Goal: Information Seeking & Learning: Check status

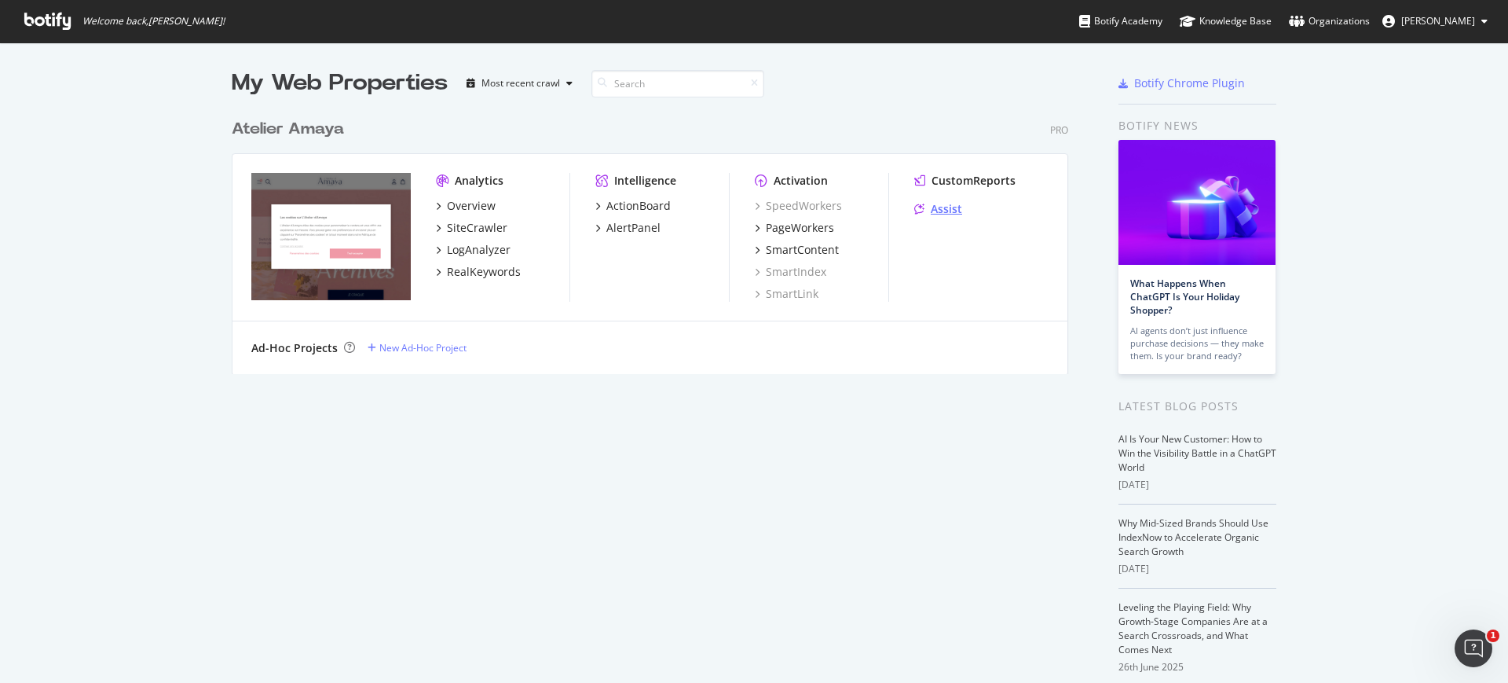
click at [914, 205] on icon "grid" at bounding box center [919, 208] width 10 height 11
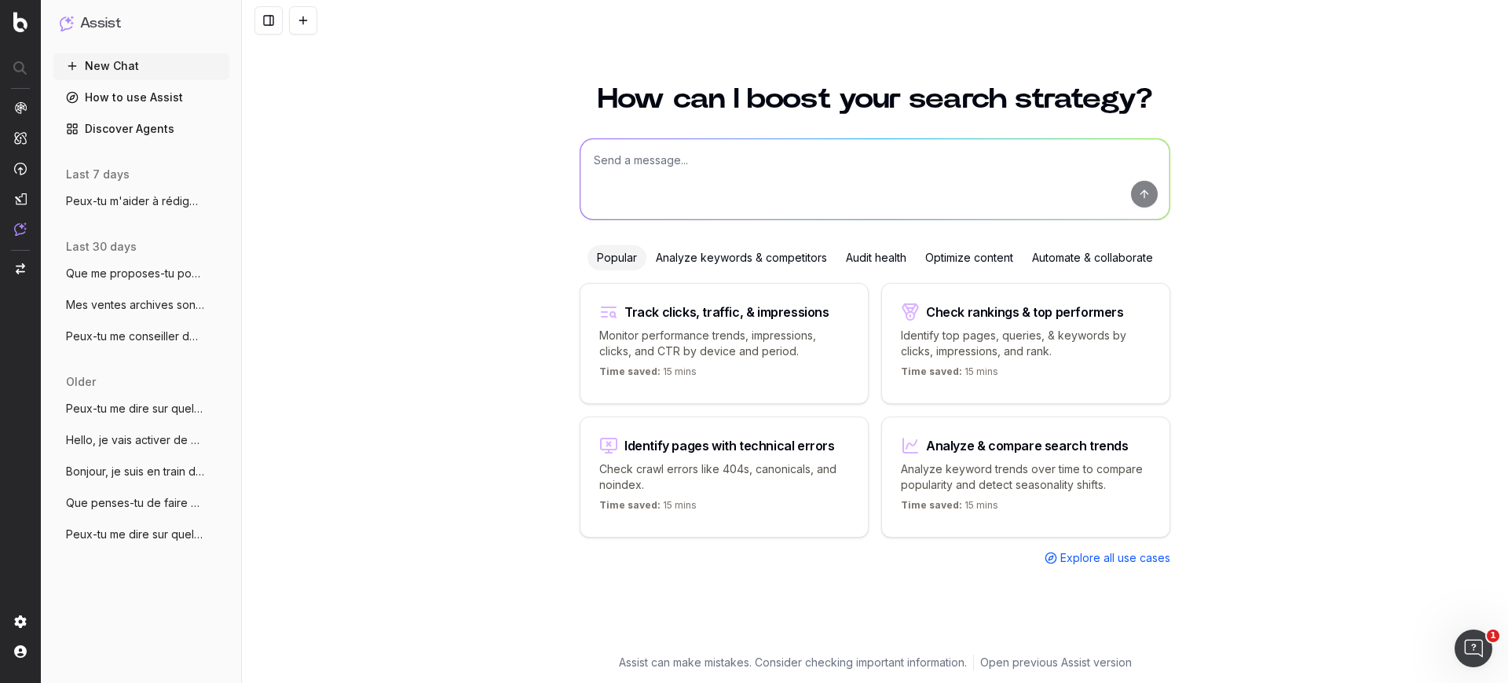
click at [111, 196] on span "Peux-tu m'aider à rédiger un article pou" at bounding box center [135, 201] width 138 height 16
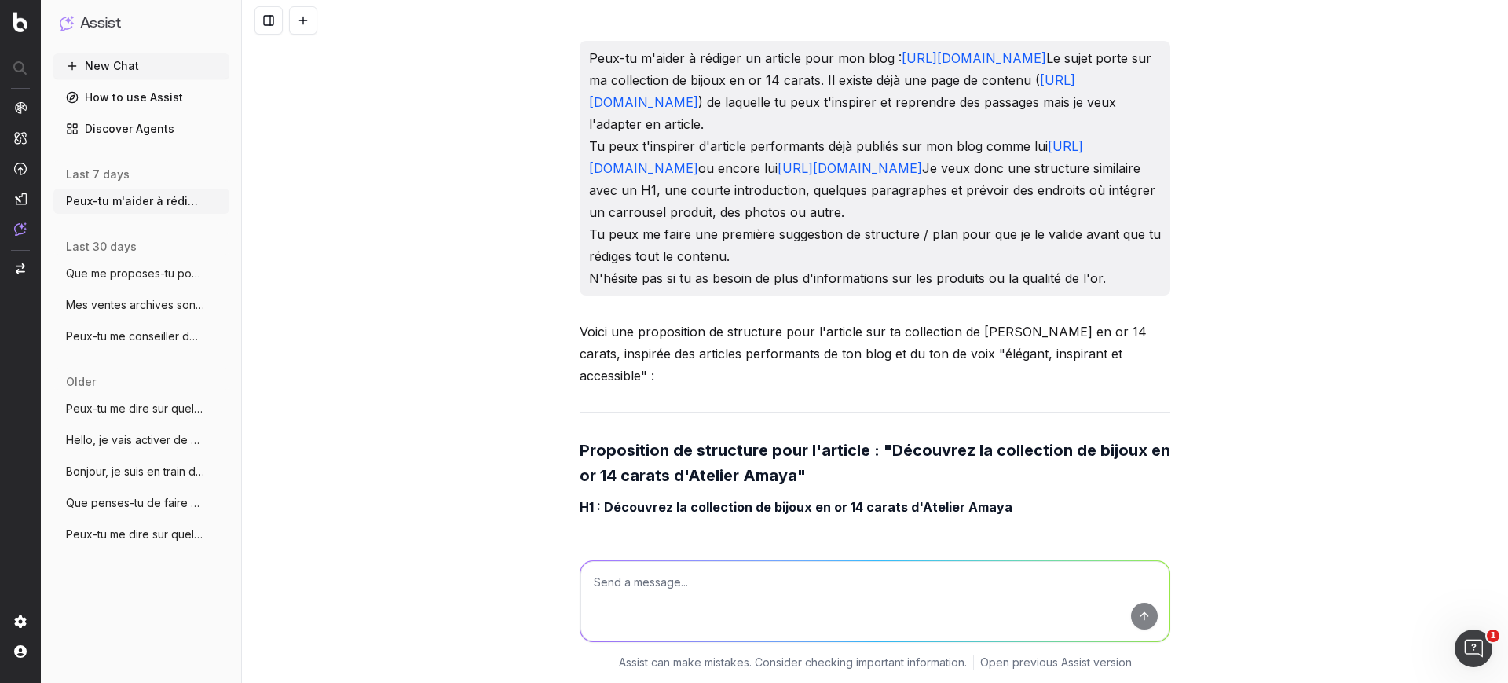
scroll to position [5396, 0]
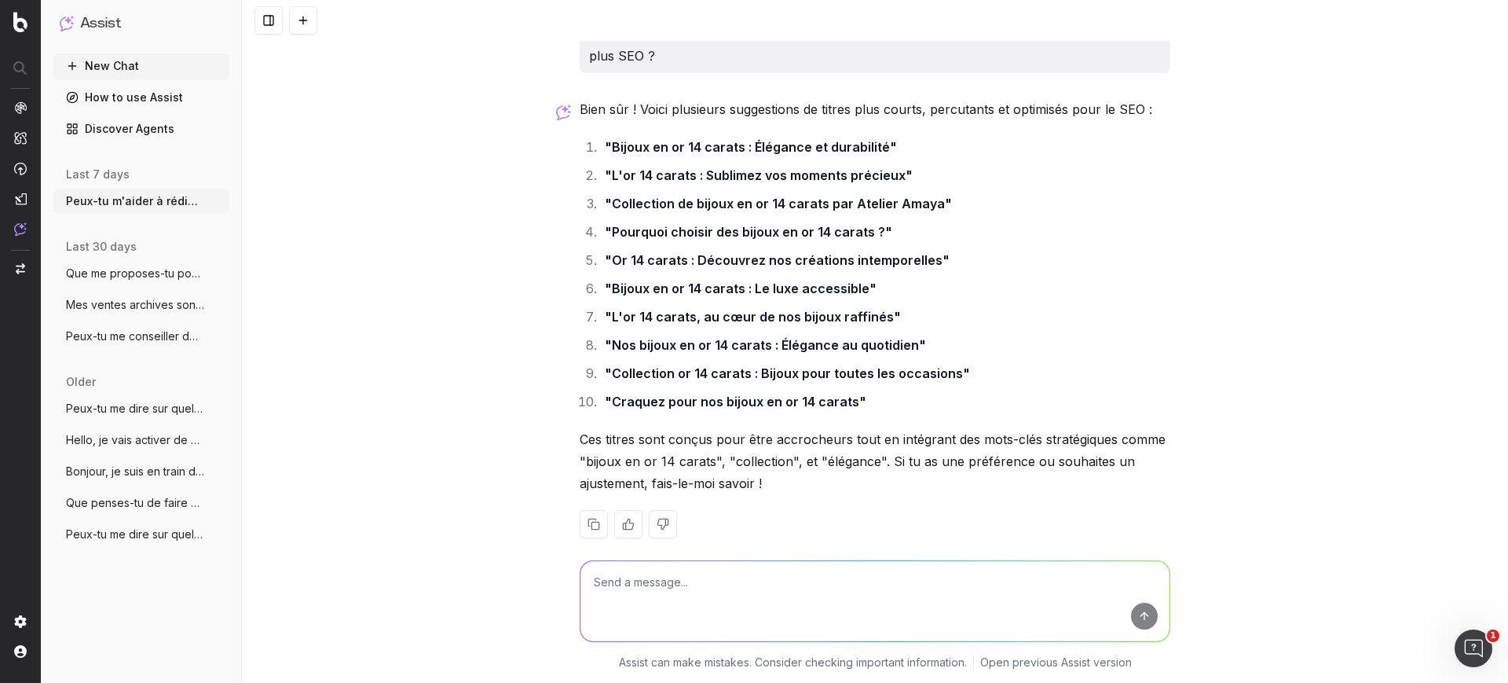
click at [792, 586] on textarea at bounding box center [874, 601] width 589 height 80
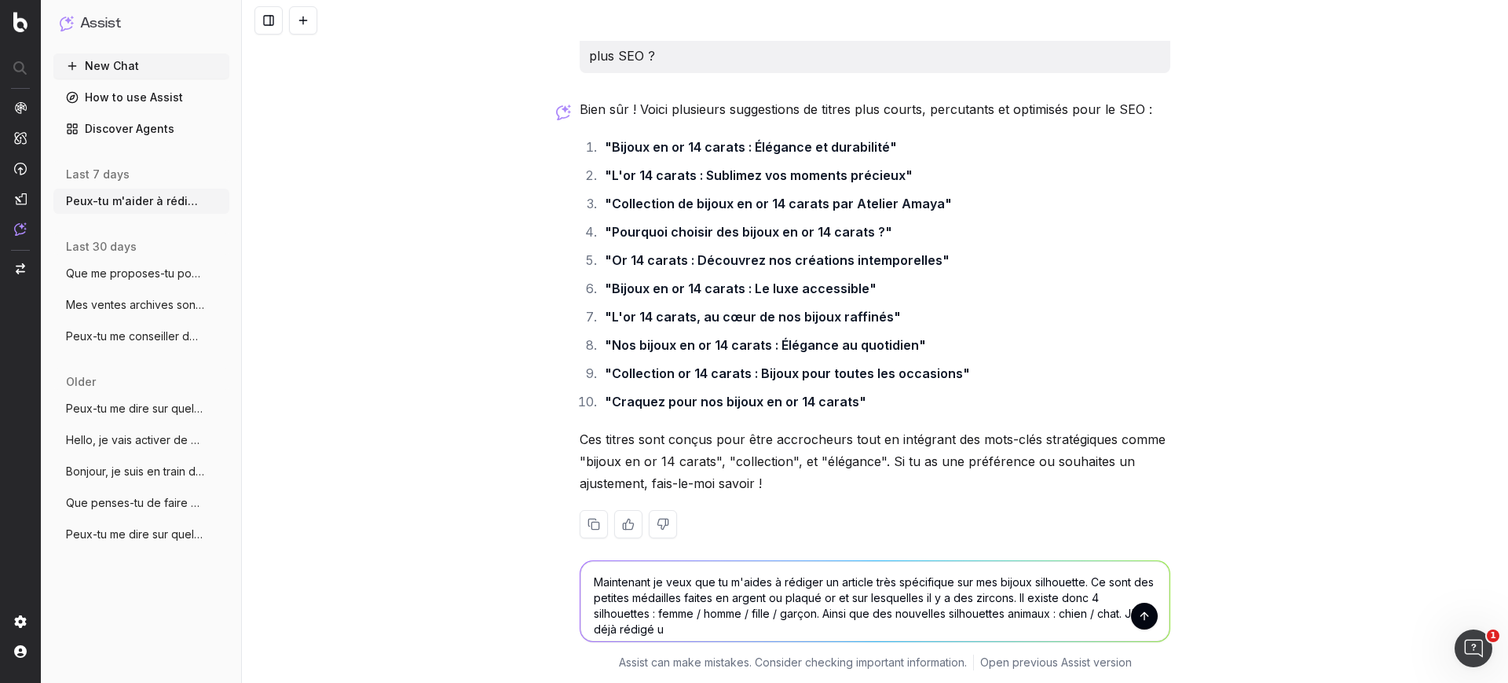
scroll to position [5405, 0]
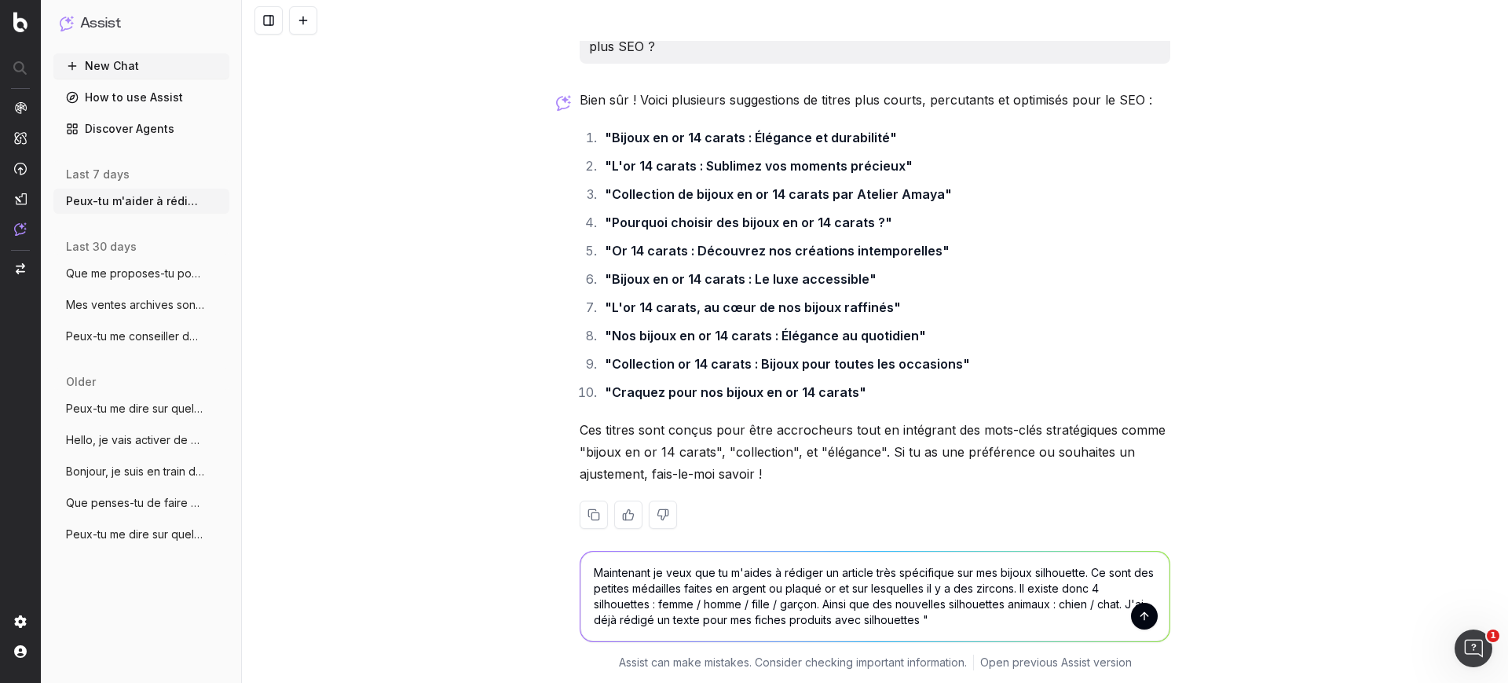
paste textarea "Exprimez votre amour et créez un bijou à votre image grâce à nos pendentifs sil…"
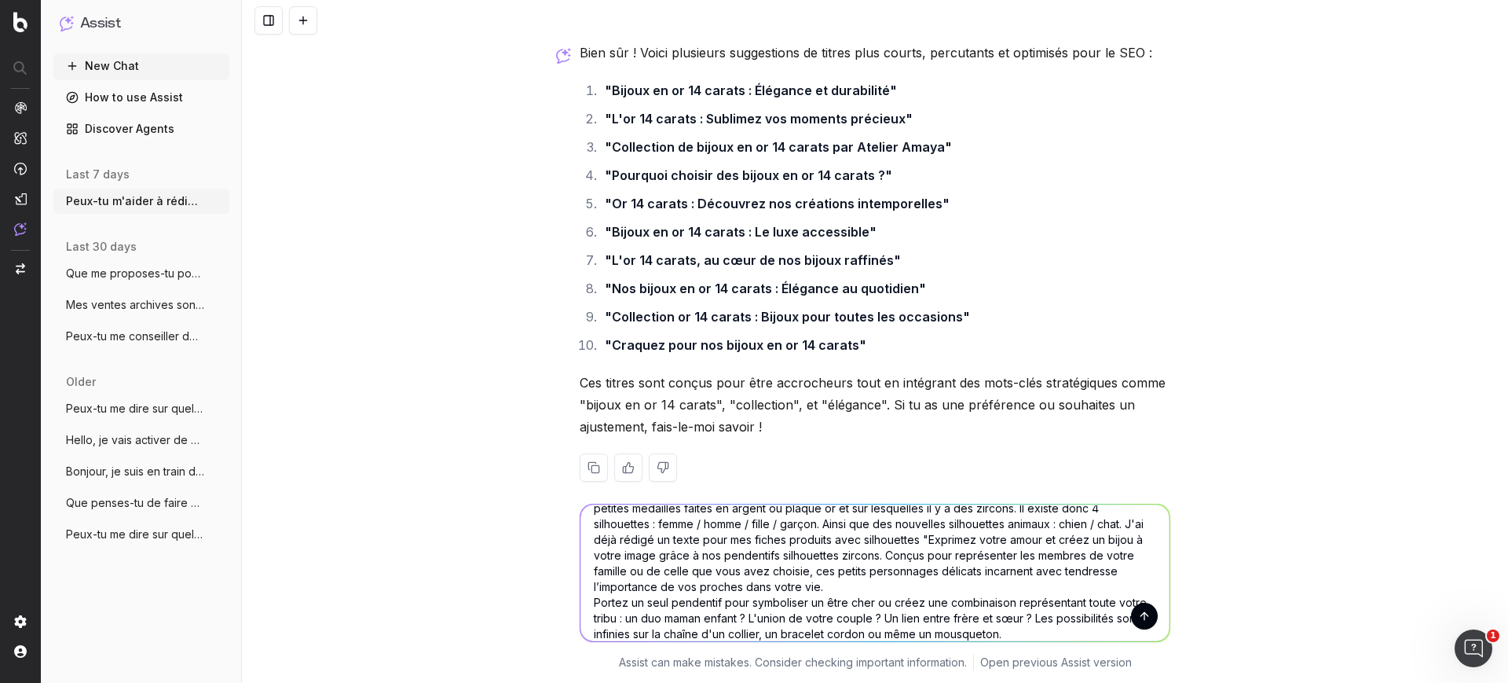
scroll to position [47, 0]
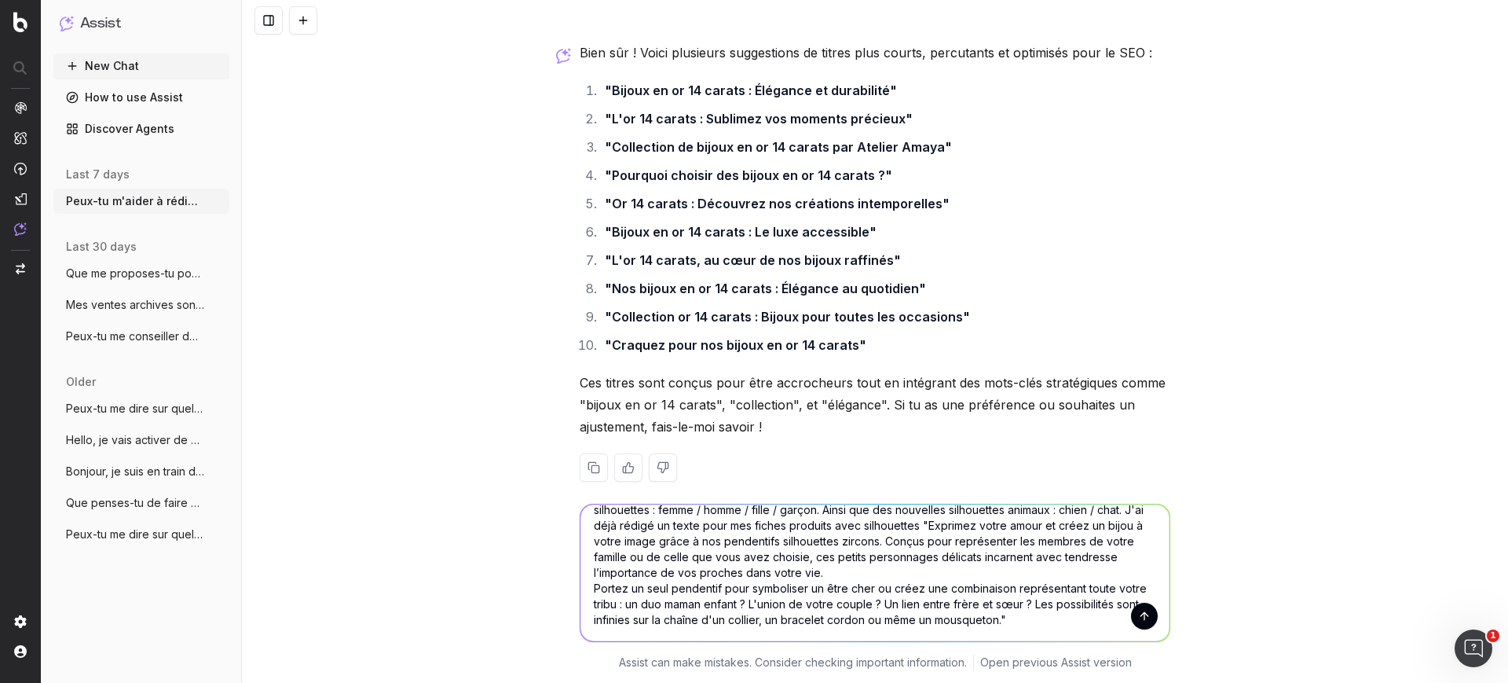
click at [858, 573] on textarea "Maintenant je veux que tu m'aides à rédiger un article très spécifique sur mes …" at bounding box center [874, 572] width 589 height 137
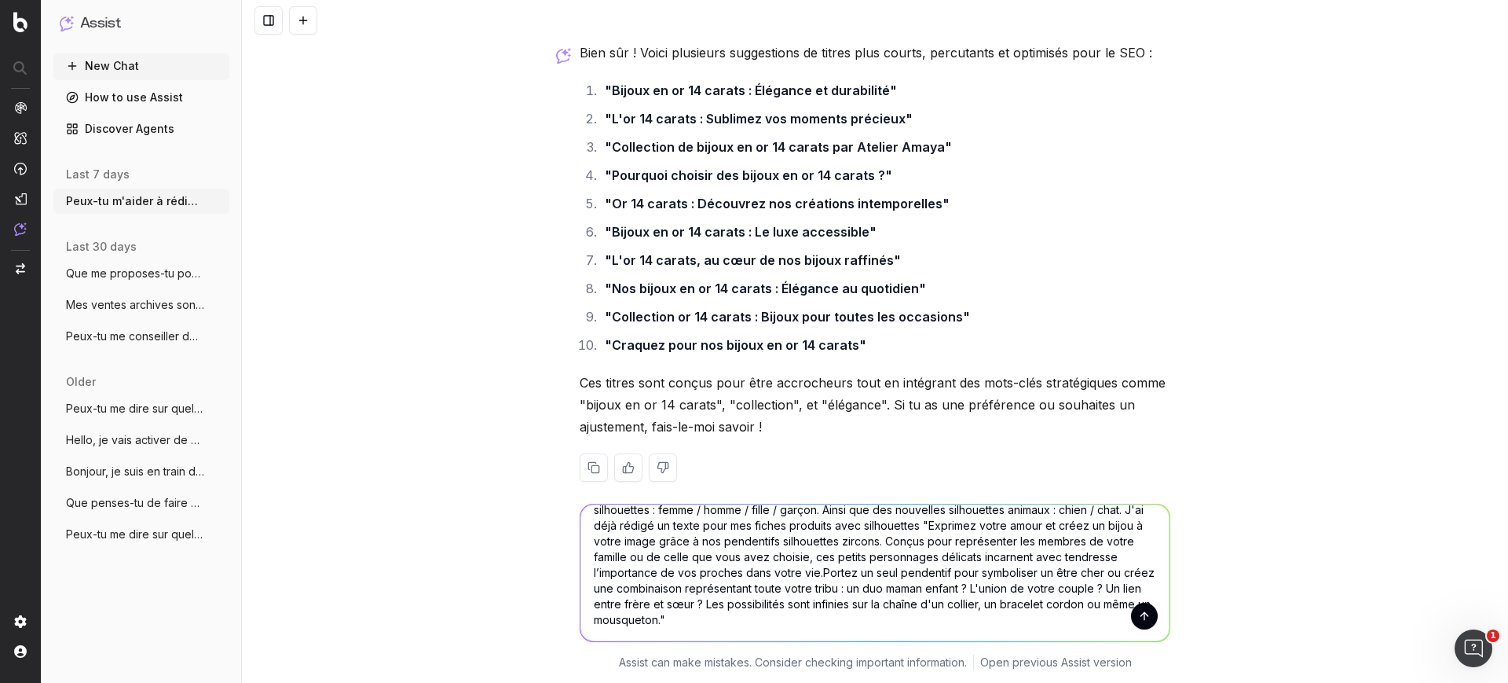
scroll to position [31, 0]
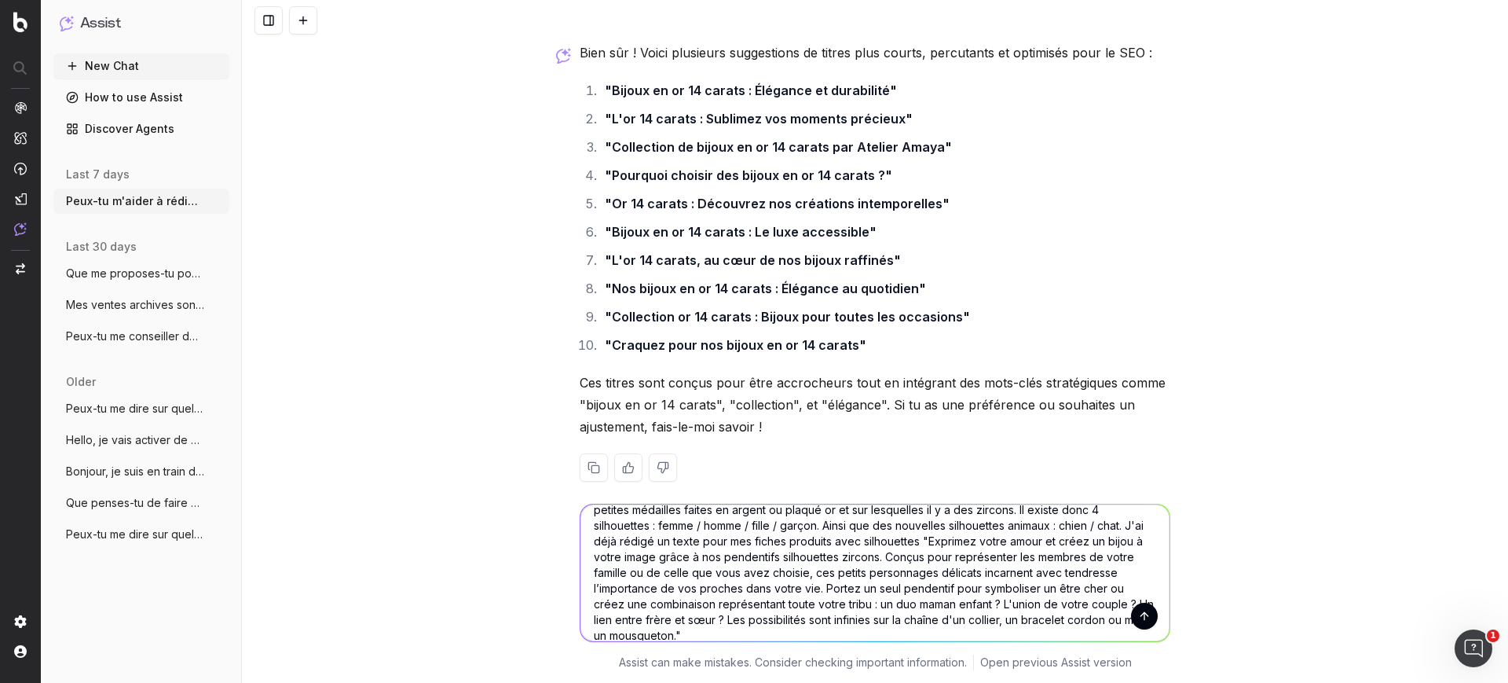
click at [744, 637] on textarea "Maintenant je veux que tu m'aides à rédiger un article très spécifique sur mes …" at bounding box center [874, 572] width 589 height 137
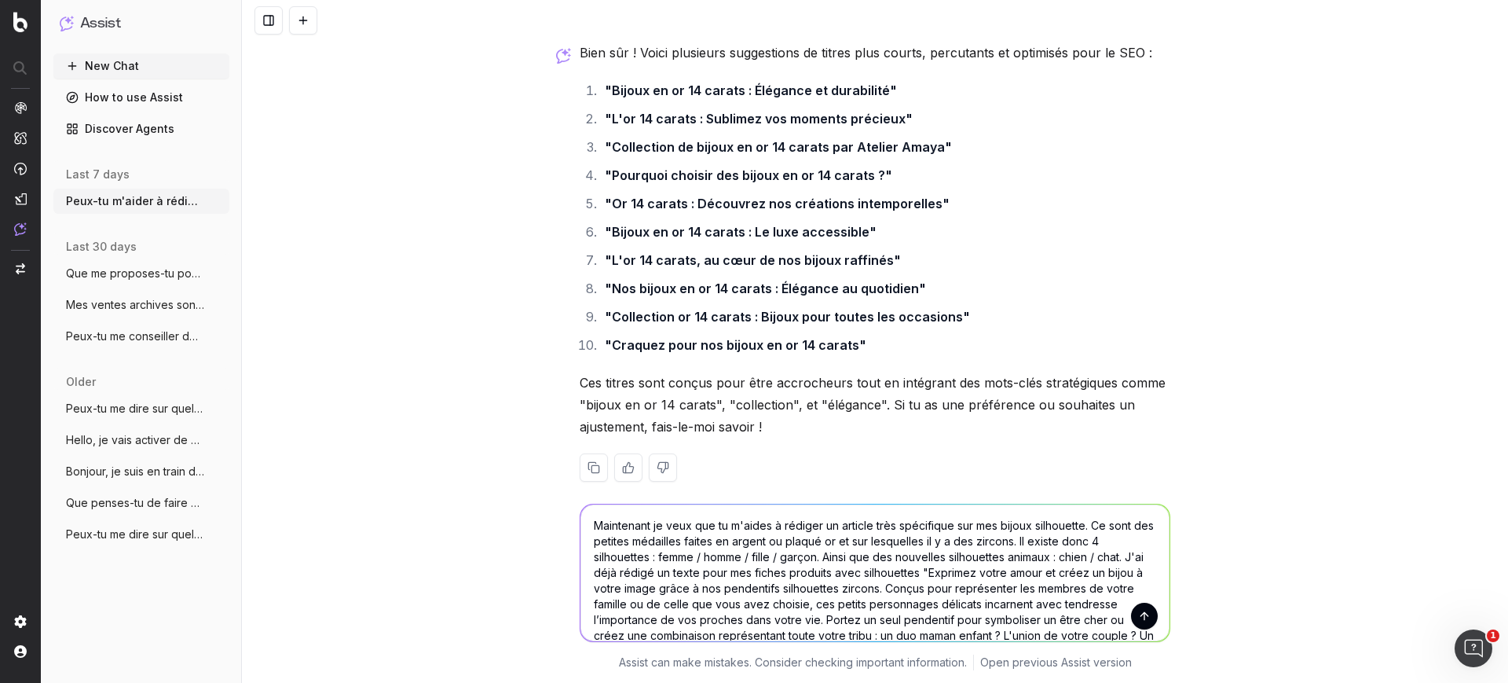
click at [588, 569] on textarea "Maintenant je veux que tu m'aides à rédiger un article très spécifique sur mes …" at bounding box center [874, 572] width 589 height 137
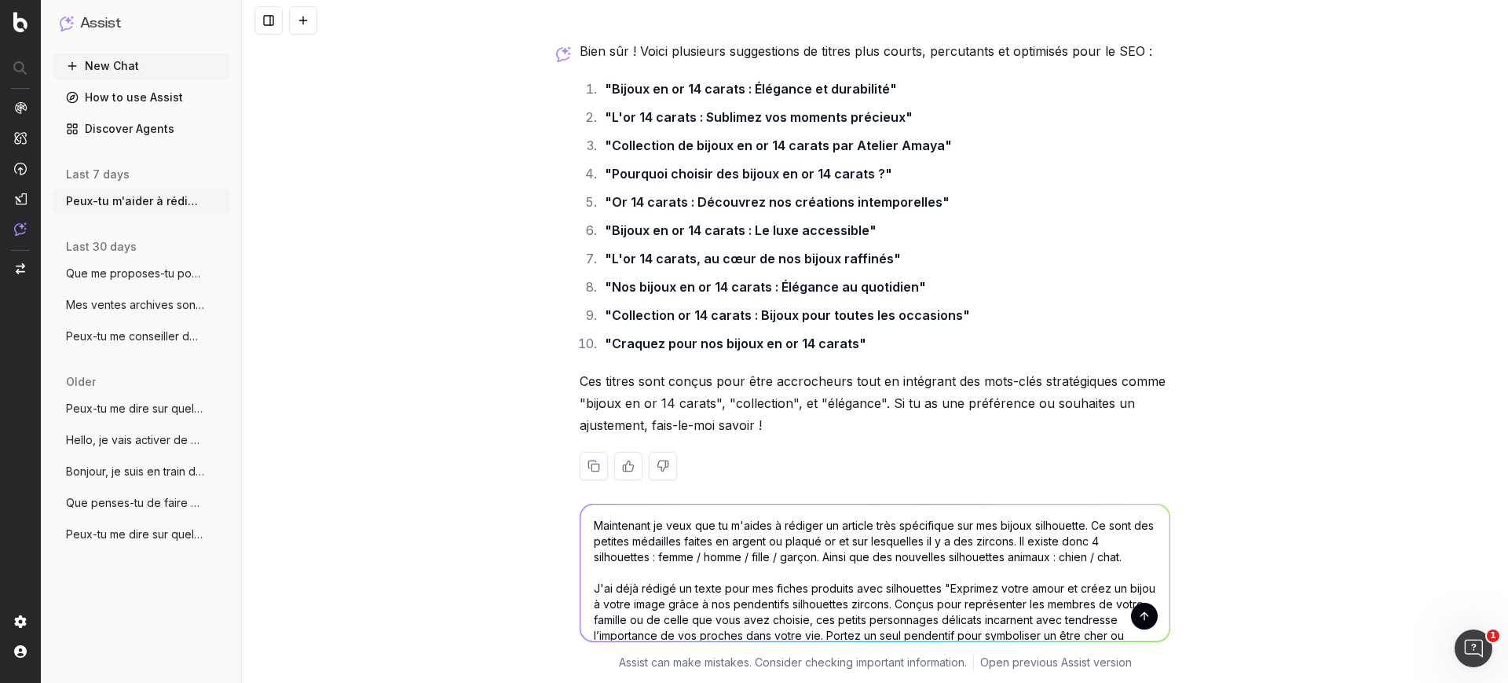
scroll to position [63, 0]
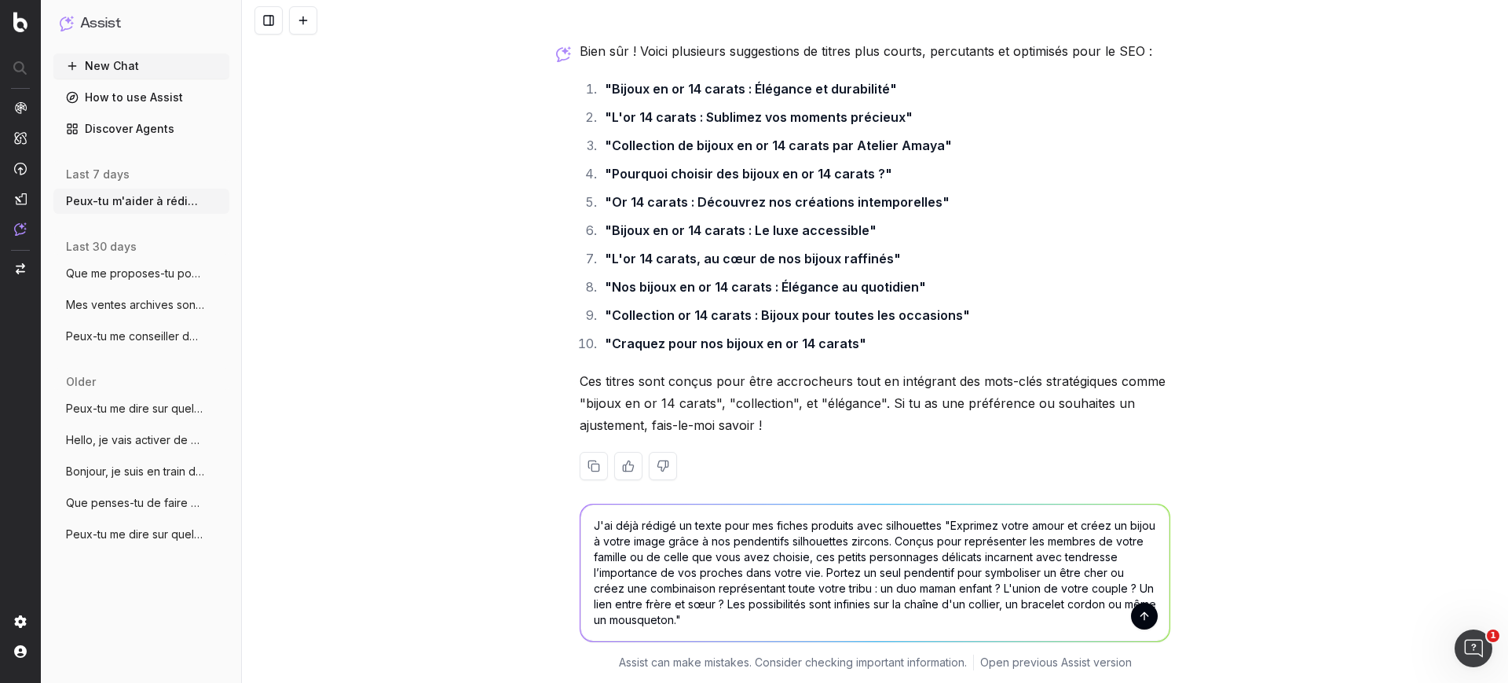
click at [732, 615] on textarea "Maintenant je veux que tu m'aides à rédiger un article très spécifique sur mes …" at bounding box center [874, 572] width 589 height 137
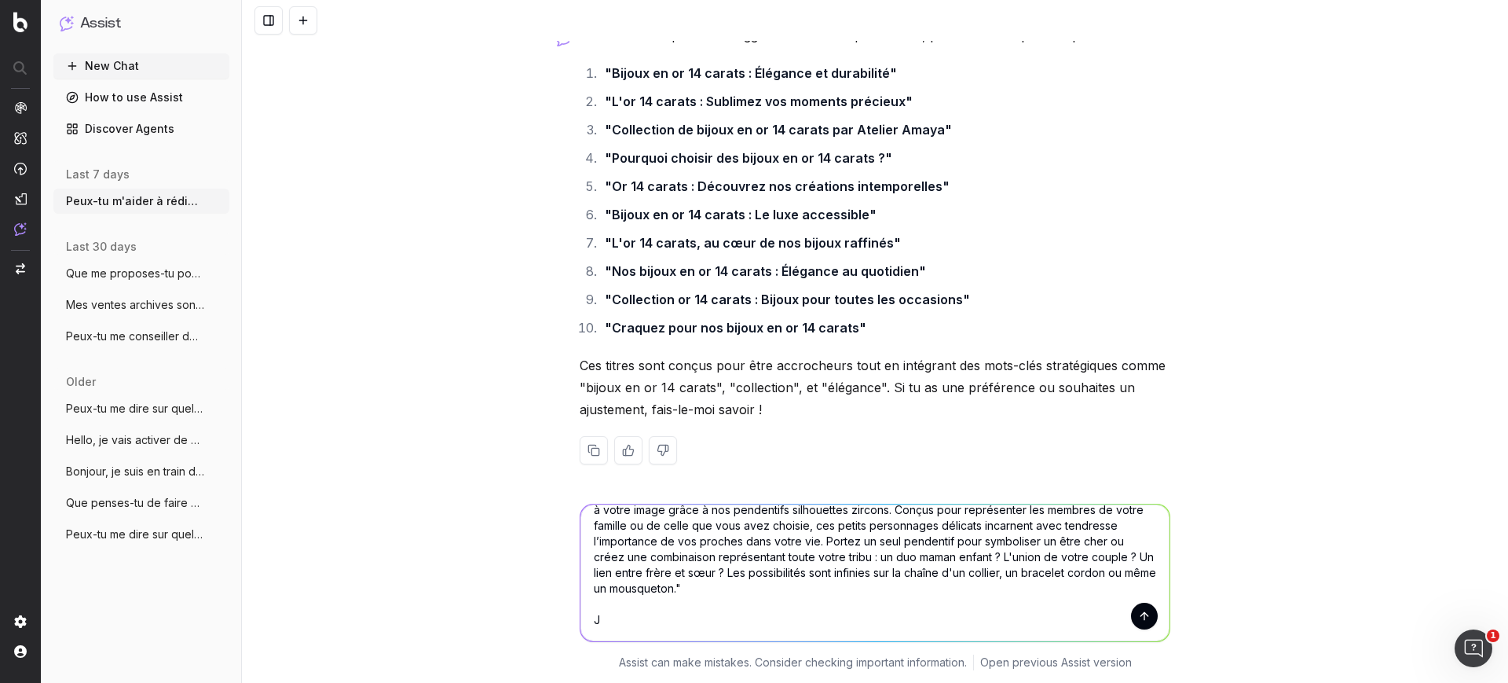
scroll to position [5485, 0]
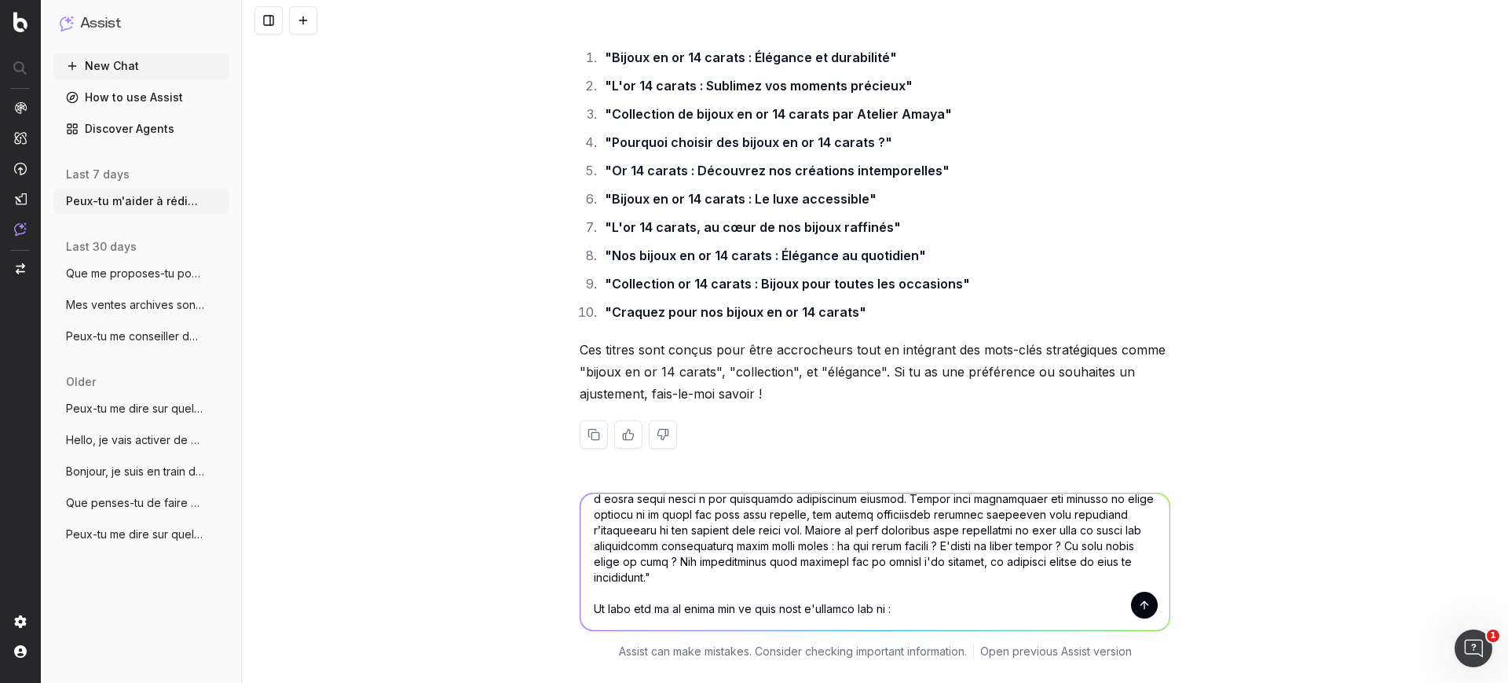
paste textarea "[URL][DOMAIN_NAME][PERSON_NAME]"
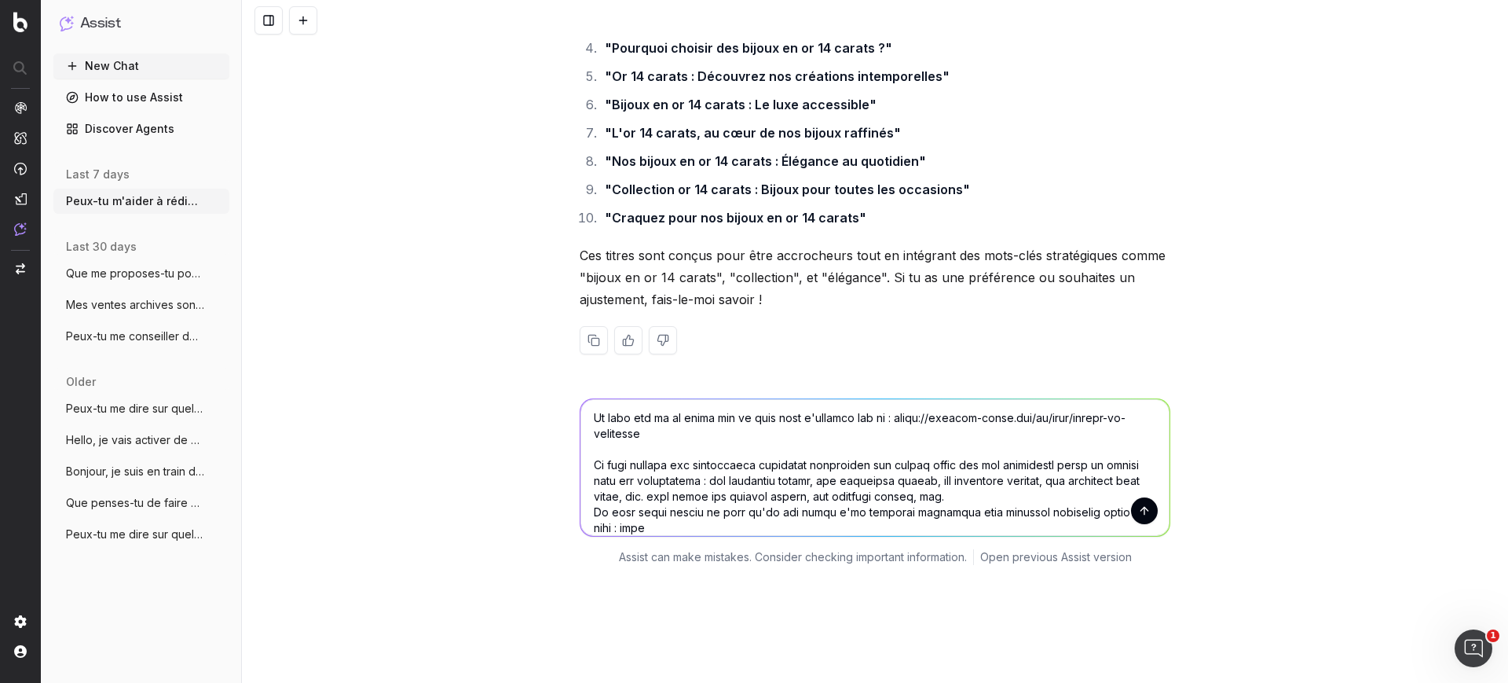
scroll to position [5595, 0]
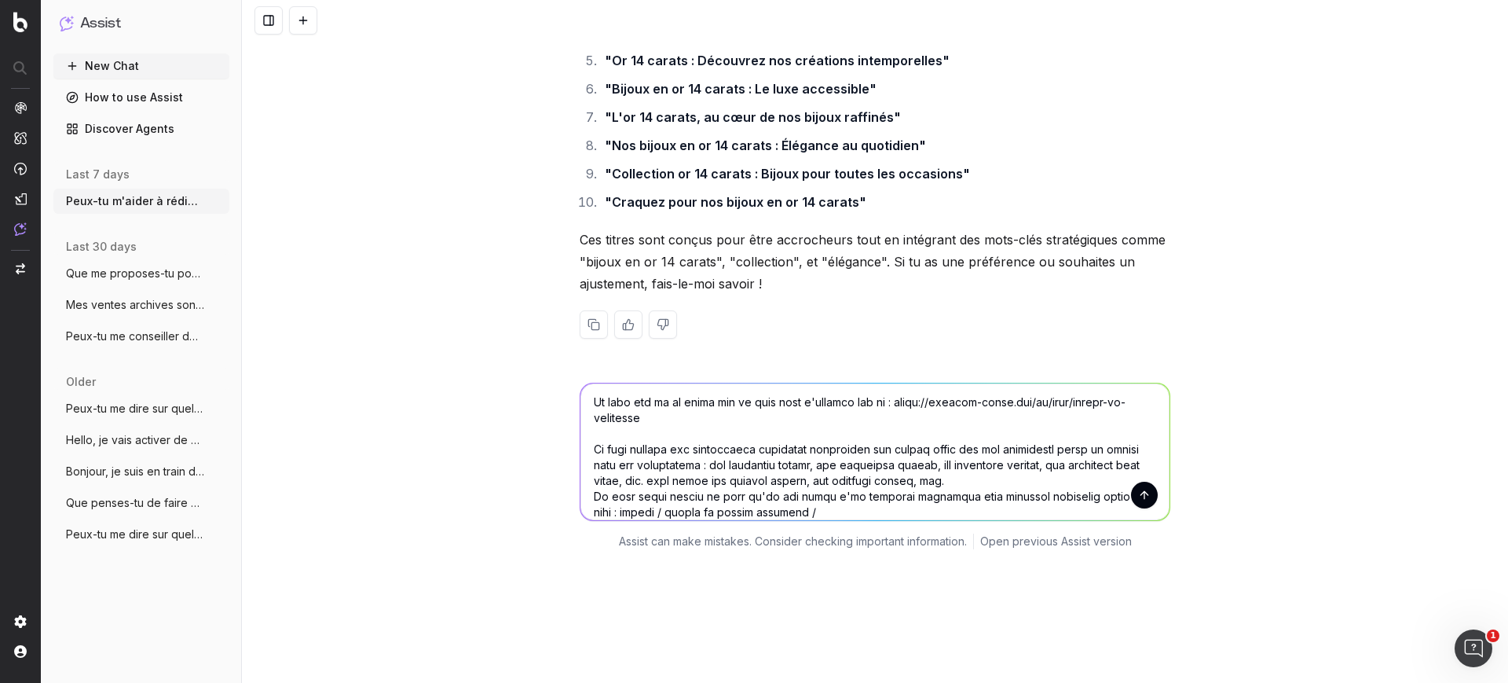
click at [741, 485] on textarea at bounding box center [874, 451] width 589 height 137
click at [789, 484] on textarea at bounding box center [874, 451] width 589 height 137
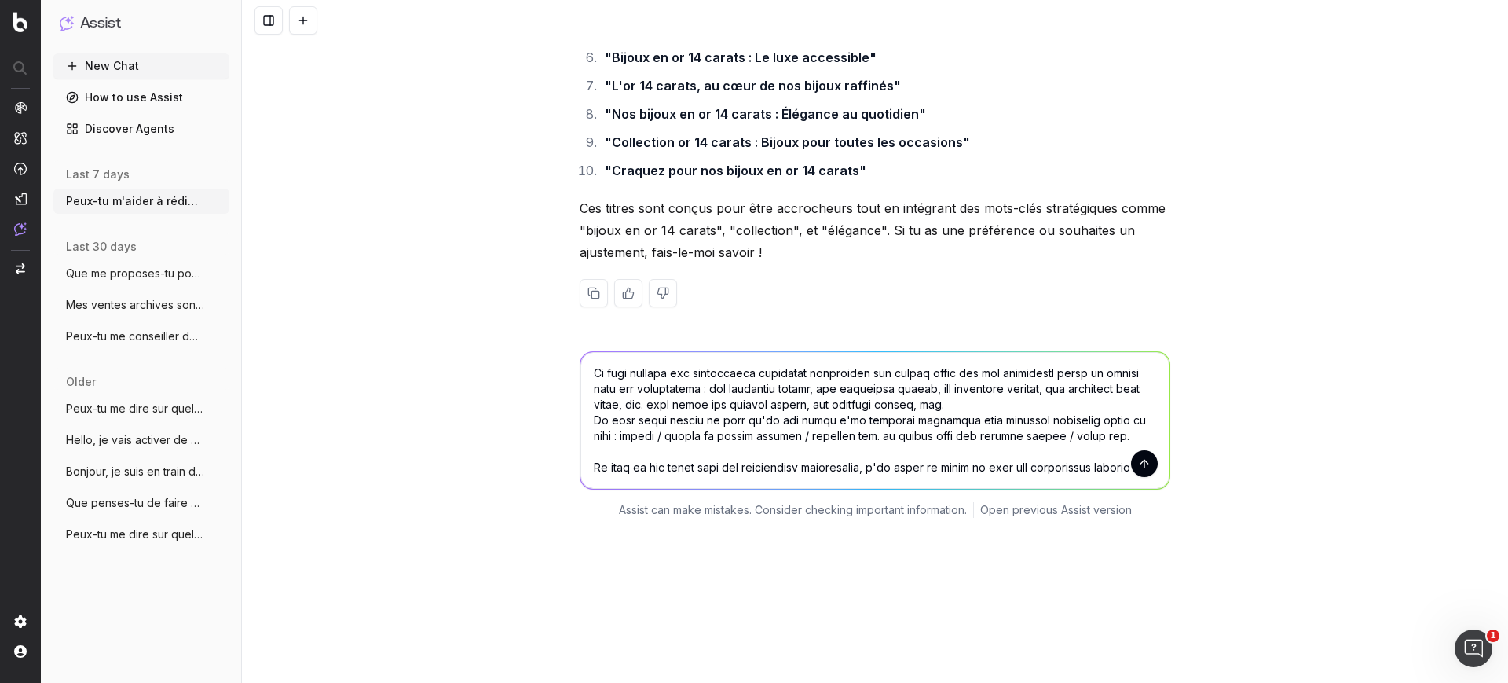
scroll to position [5642, 0]
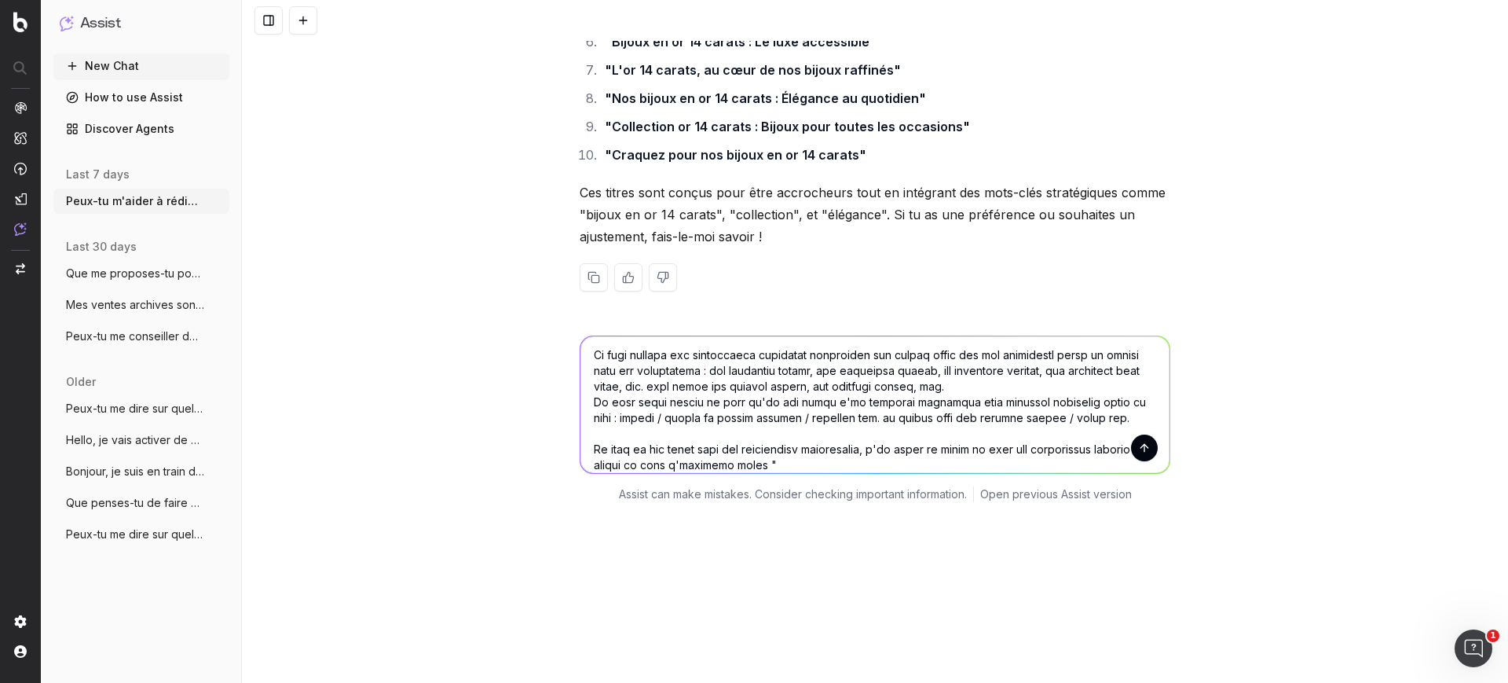
drag, startPoint x: 766, startPoint y: 40, endPoint x: 1412, endPoint y: 180, distance: 661.3
click at [1412, 180] on div "Peux-tu m'aider à rédiger un article pour mon blog : https://atelier-amaya.com/…" at bounding box center [875, 341] width 1266 height 683
click at [811, 443] on textarea at bounding box center [874, 404] width 589 height 137
paste textarea "Représentez l’amour que vous portez à votre fidèle compagnon avec nos médailles…"
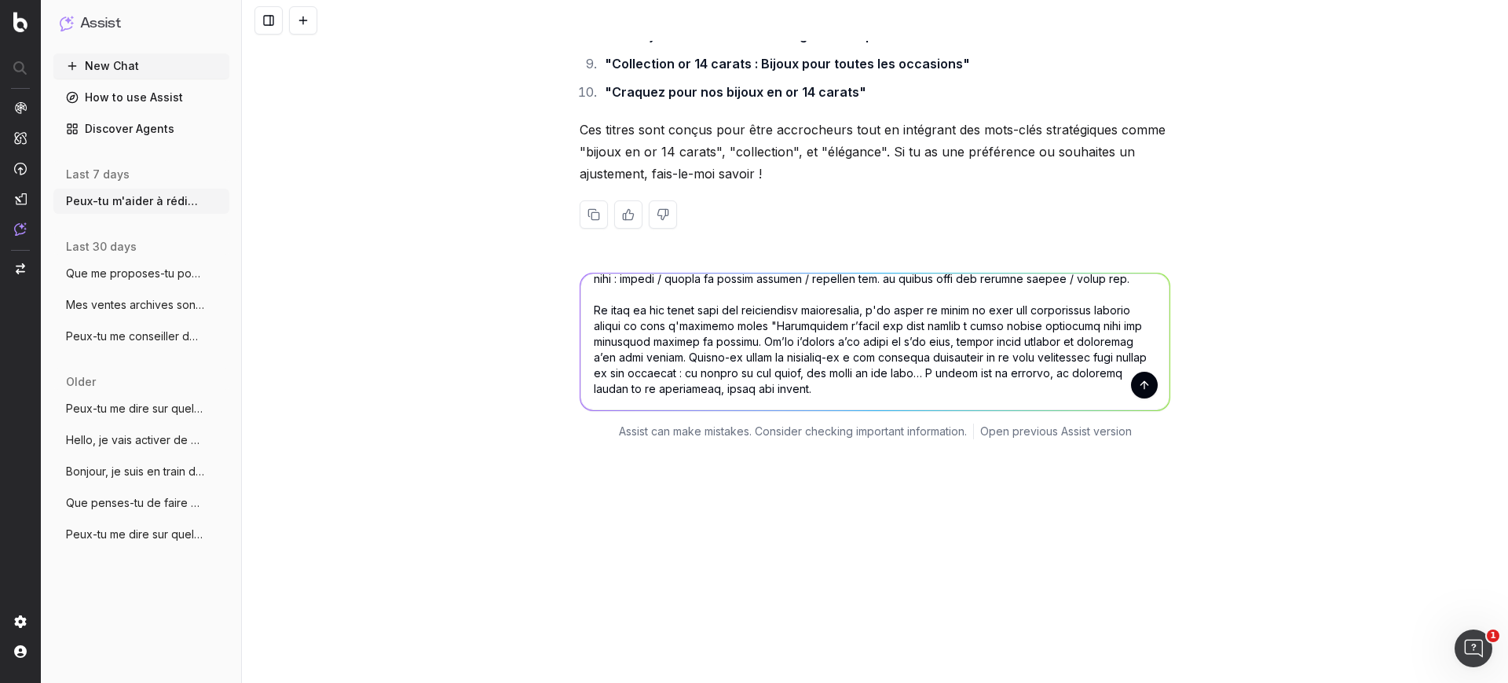
scroll to position [314, 0]
type textarea "Maintenant je veux que tu m'aides à rédiger un article très spécifique sur mes …"
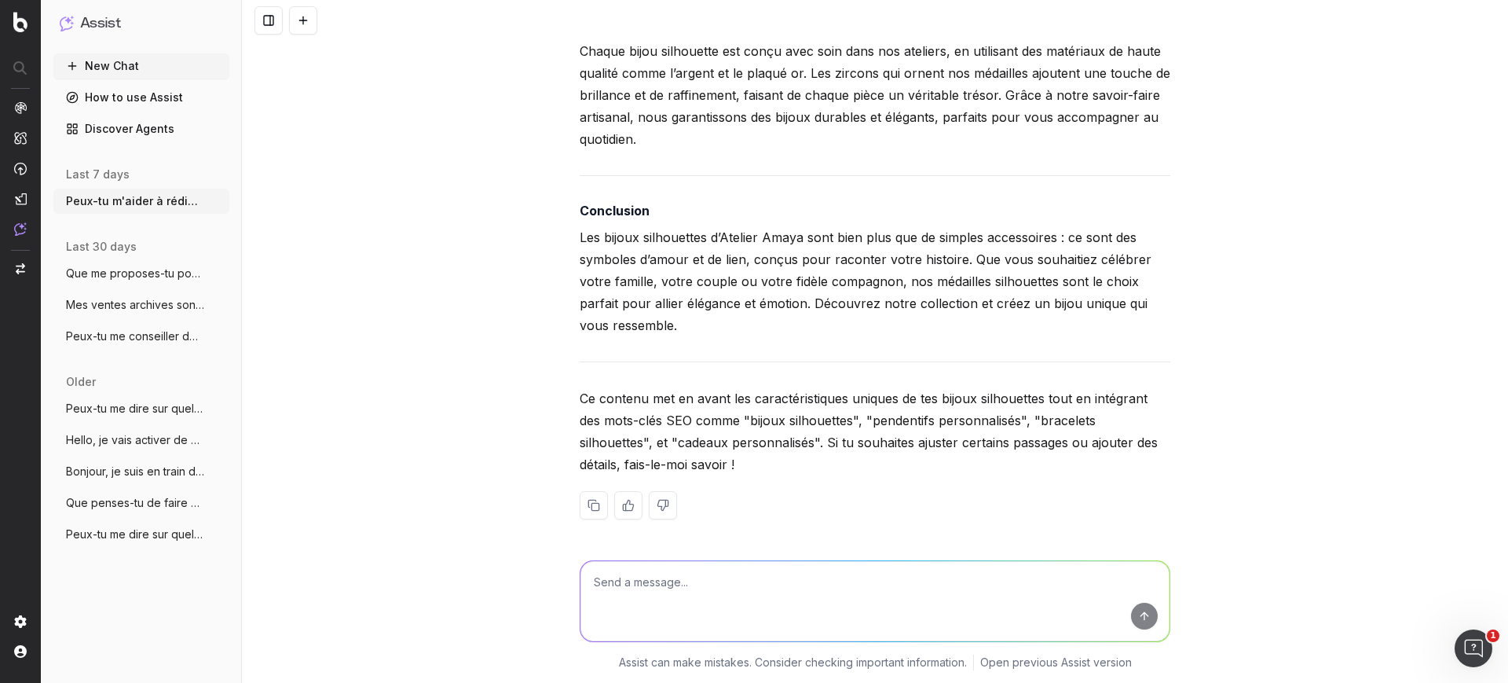
scroll to position [8665, 0]
click at [690, 607] on textarea at bounding box center [874, 601] width 589 height 80
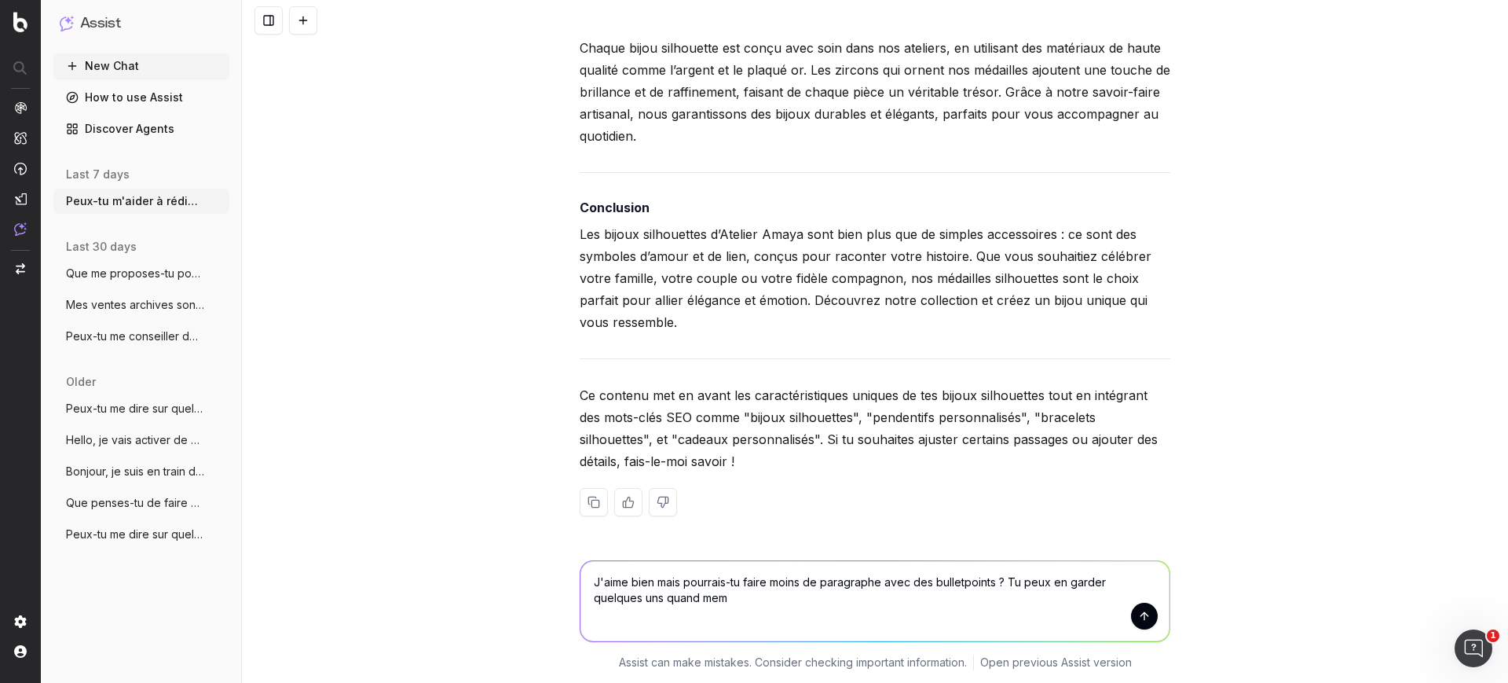
type textarea "J'aime bien mais pourrais-tu faire moins de paragraphe avec des bulletpoints ? …"
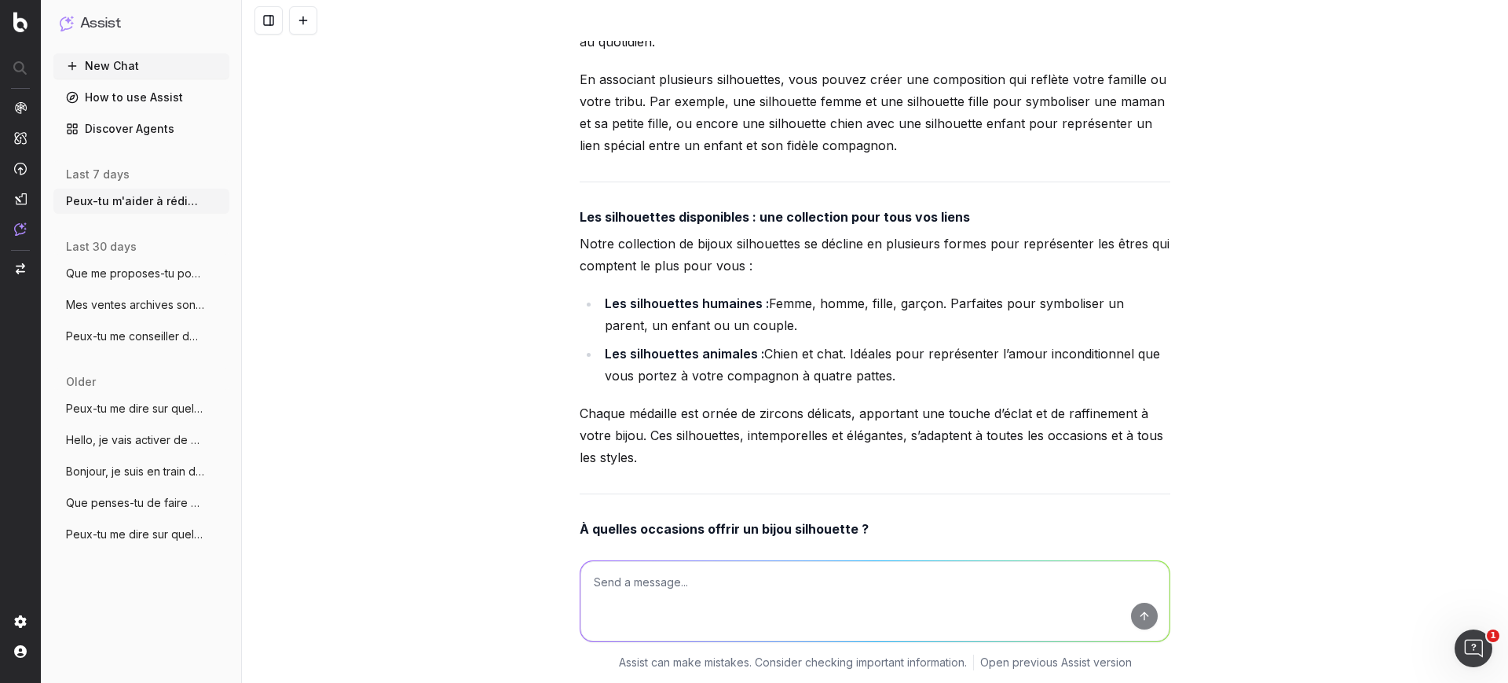
scroll to position [9465, 0]
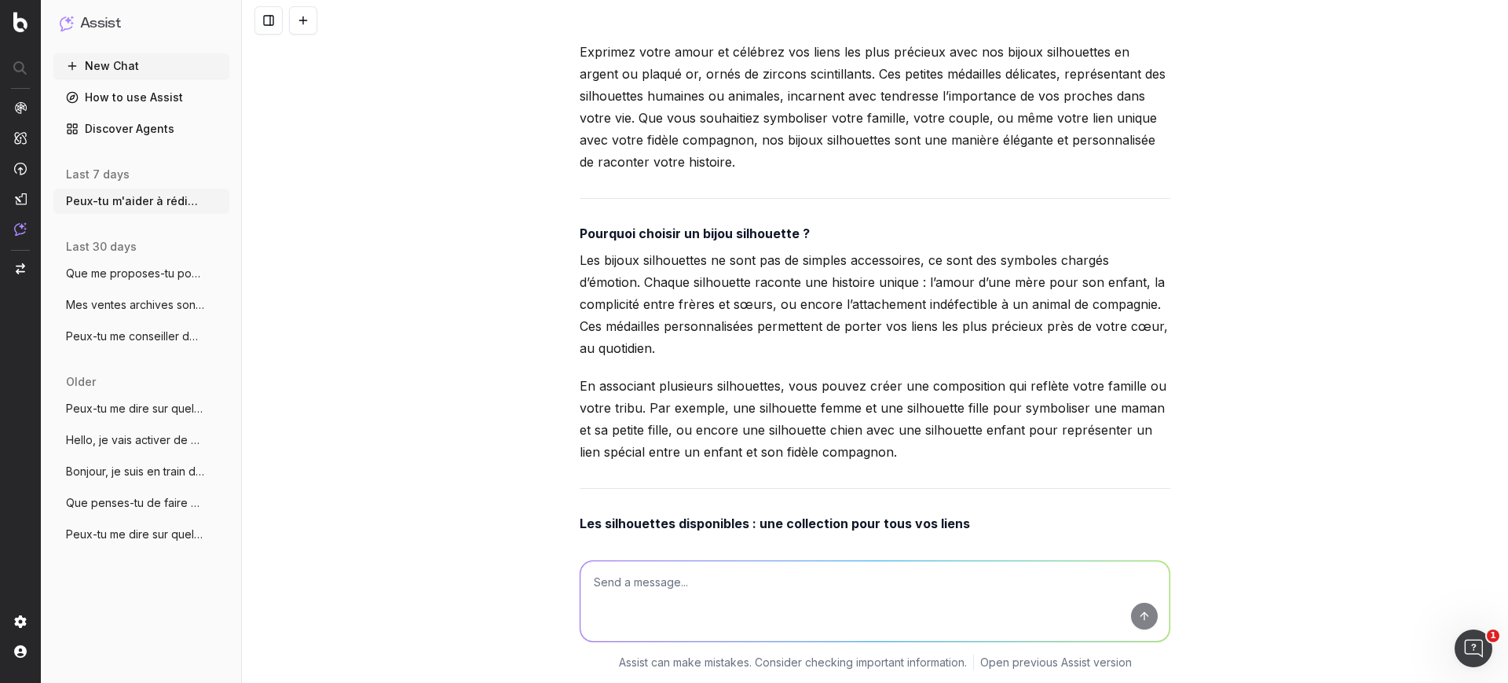
click at [5, 199] on nav at bounding box center [20, 341] width 41 height 683
click at [14, 199] on img at bounding box center [20, 198] width 13 height 13
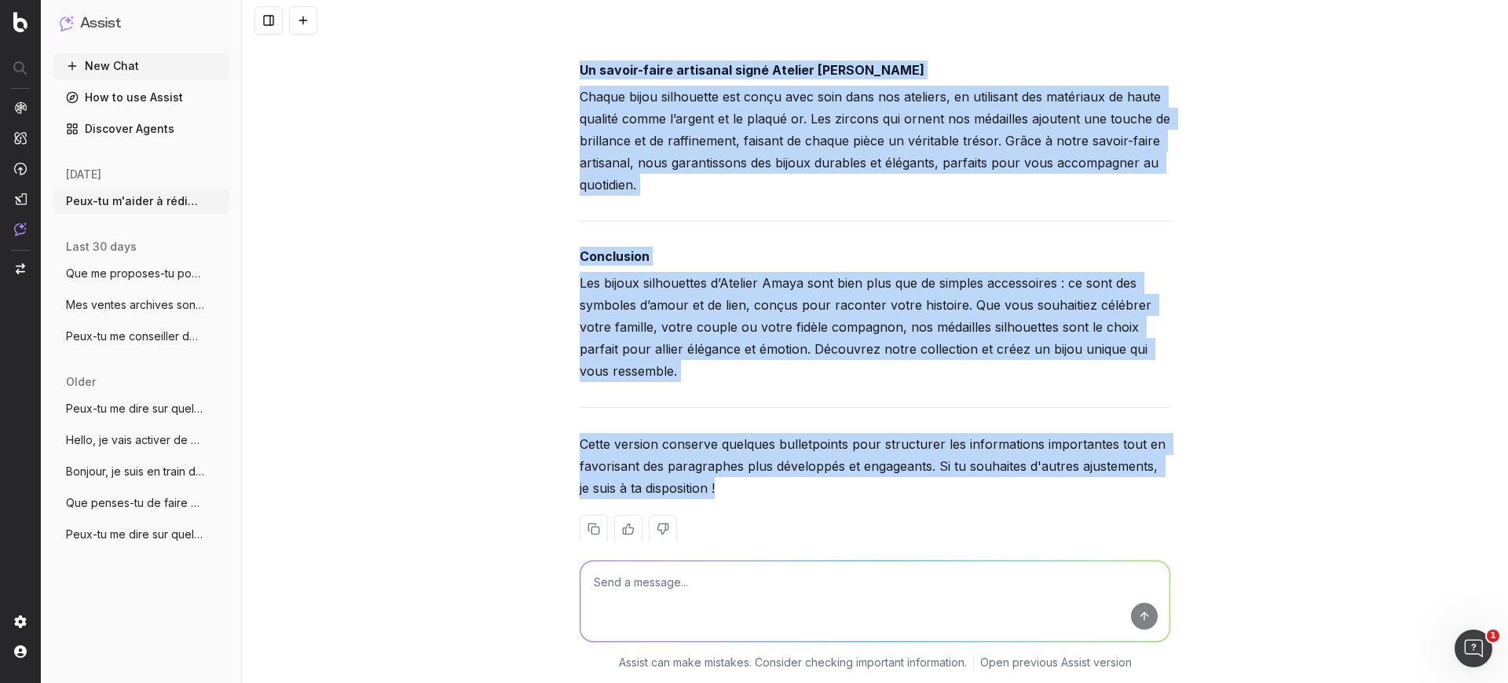
scroll to position [10840, 0]
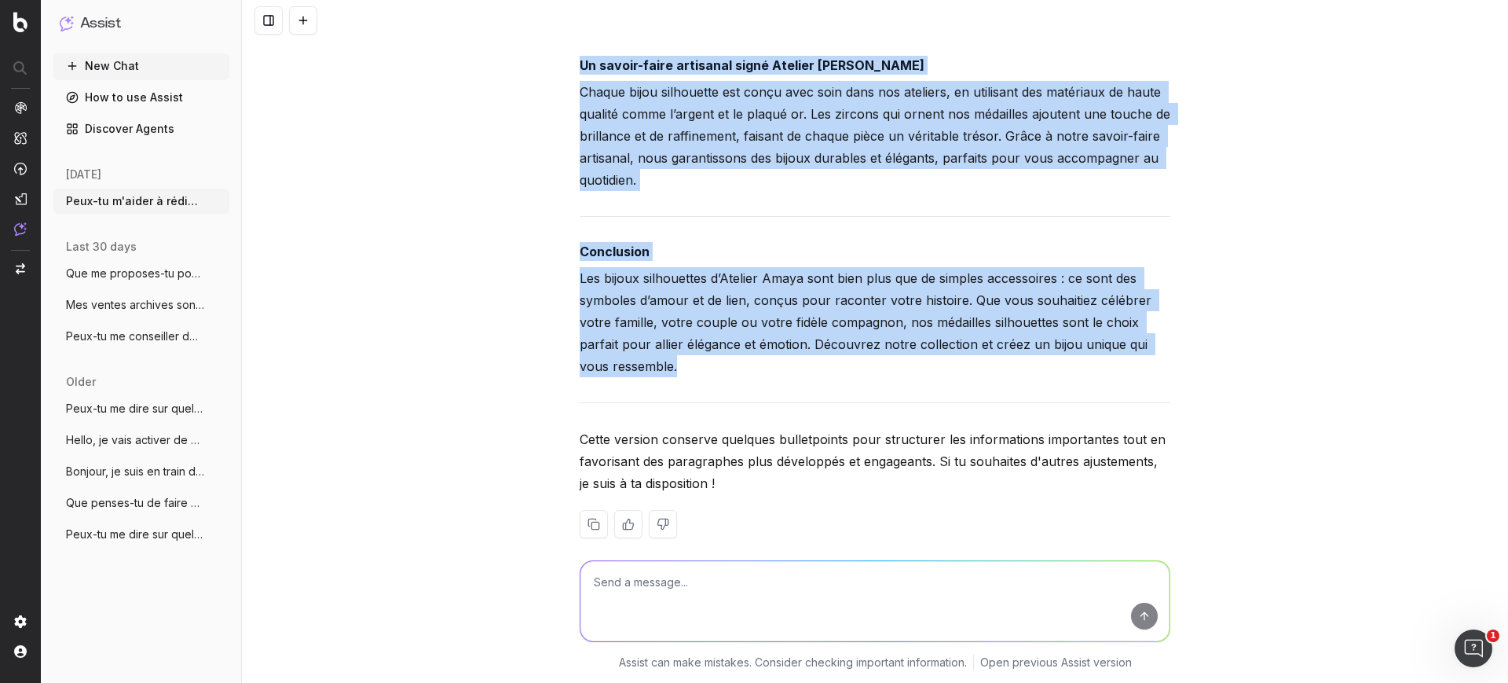
drag, startPoint x: 572, startPoint y: 320, endPoint x: 730, endPoint y: 338, distance: 158.8
copy div "Bijoux silhouettes : symbolisez vos liens précieux avec élégance Introduction E…"
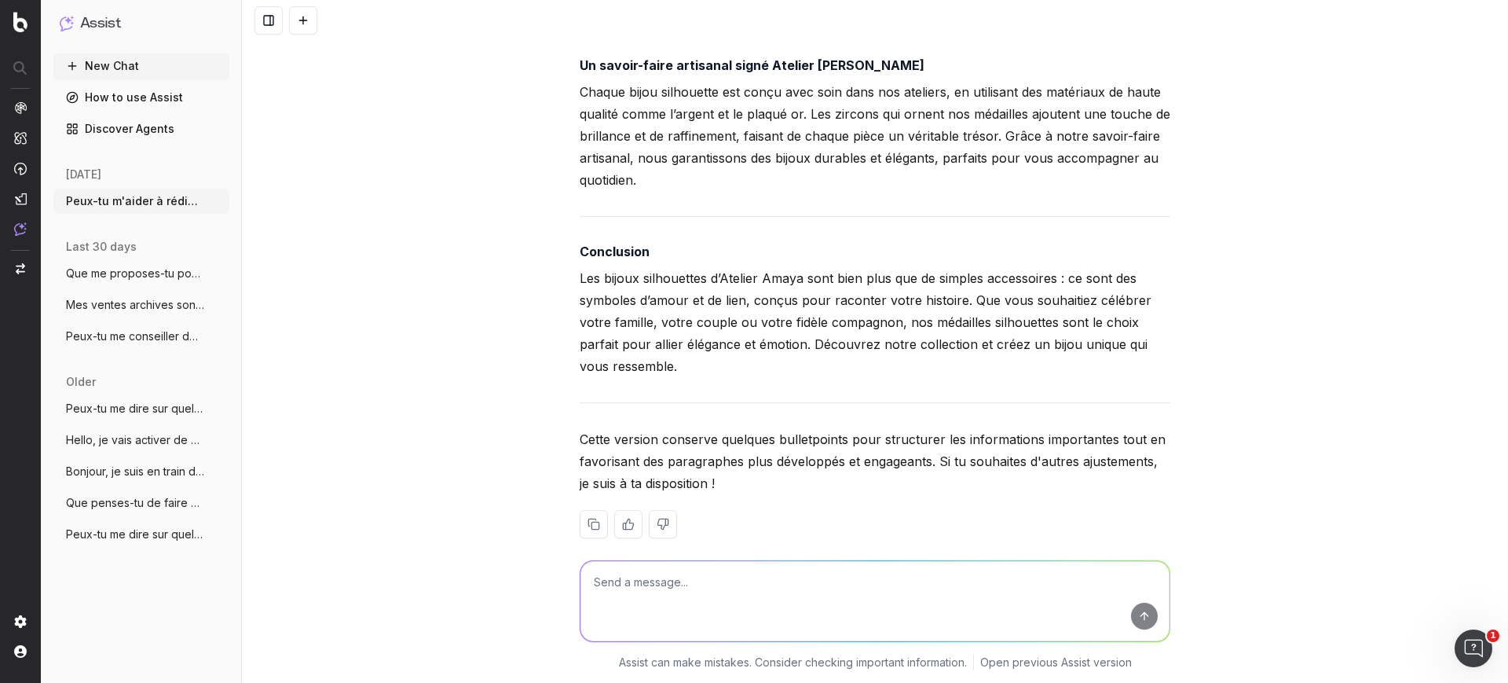
click at [729, 589] on textarea at bounding box center [874, 601] width 589 height 80
paste textarea "En en associant plusieurs"
type textarea "Quest-ce que je peux dire d'autre que "En en associant plusieurs""
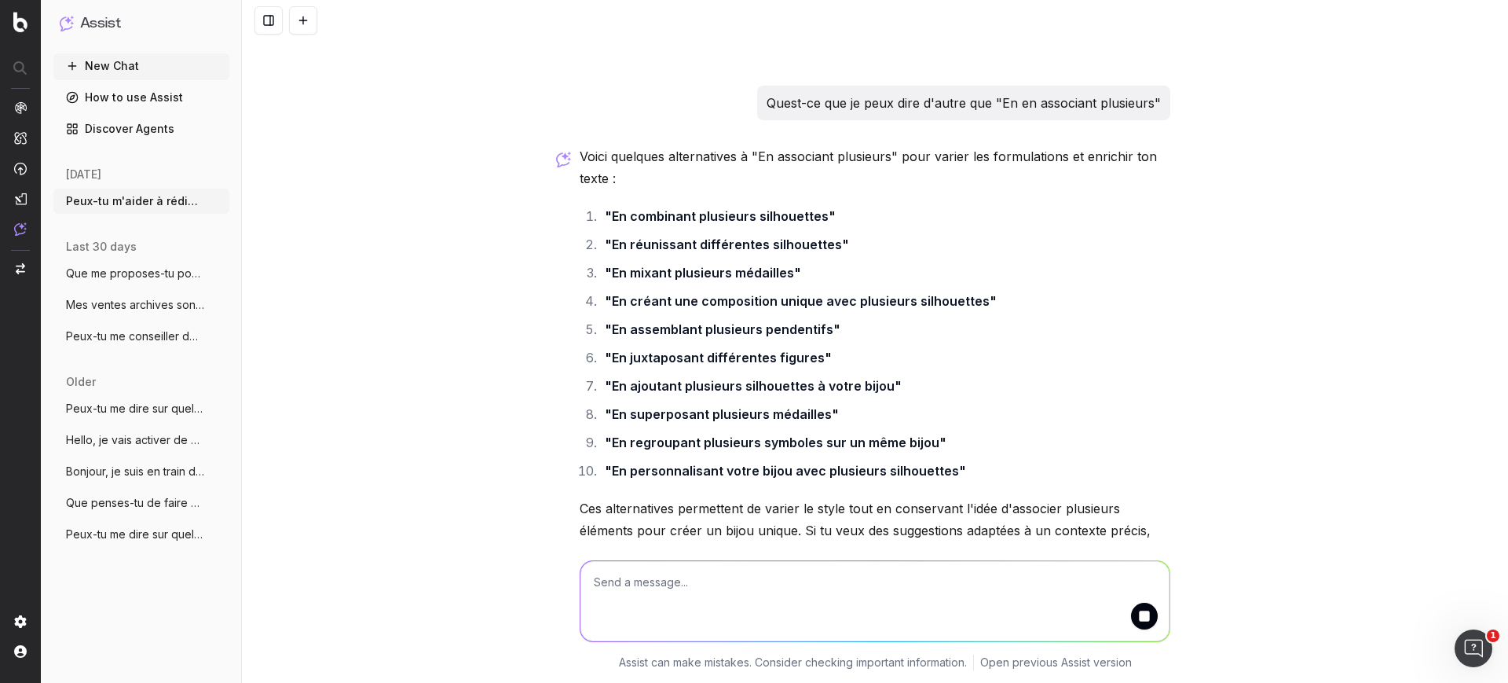
scroll to position [11386, 0]
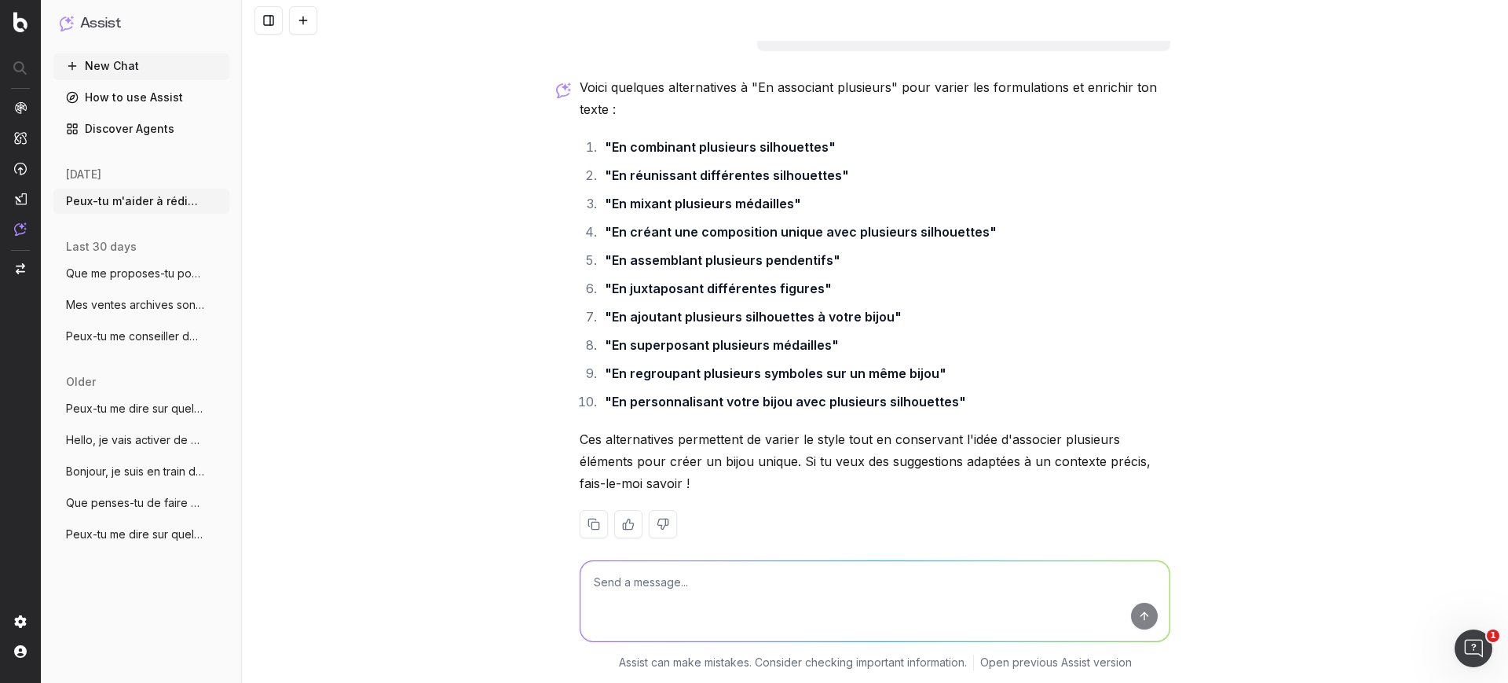
click at [681, 585] on textarea at bounding box center [874, 601] width 589 height 80
type textarea "Je ne veux pas dire le mot silhouette ni médaille"
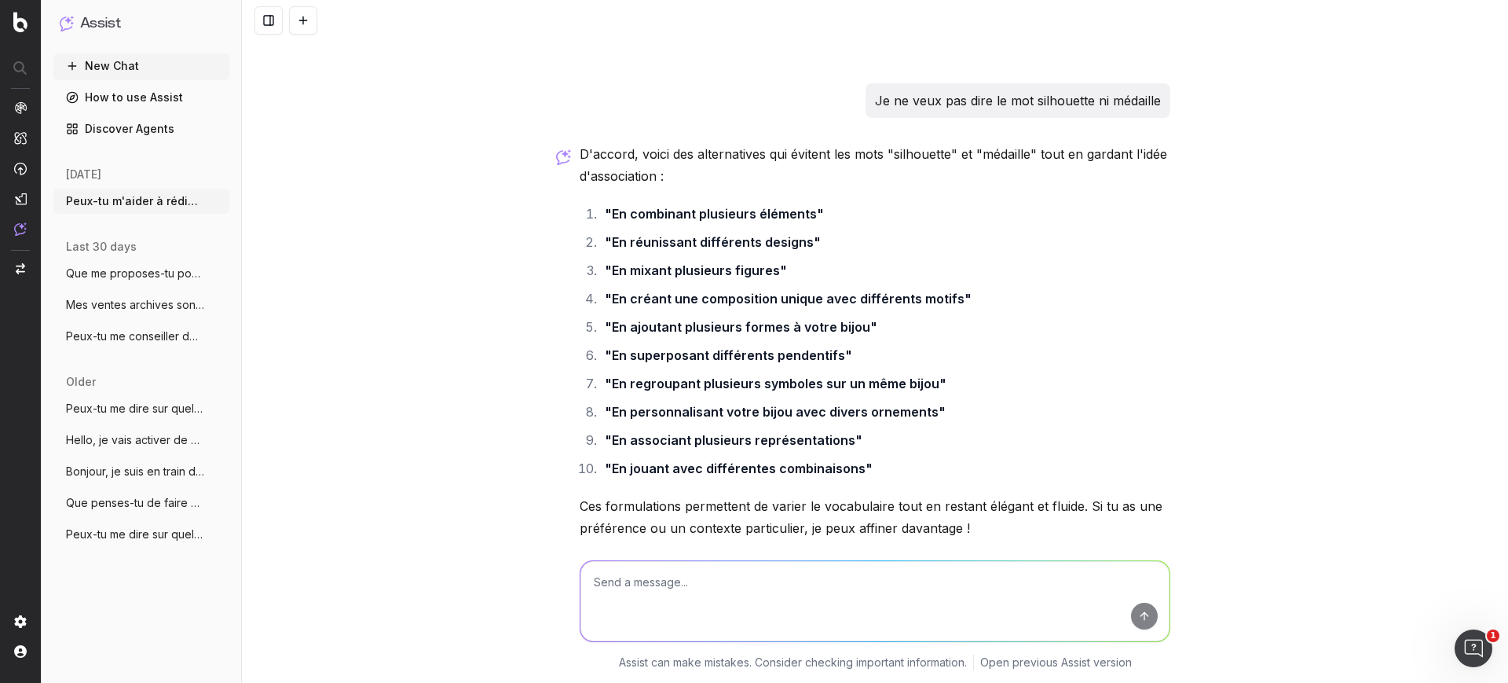
scroll to position [11869, 0]
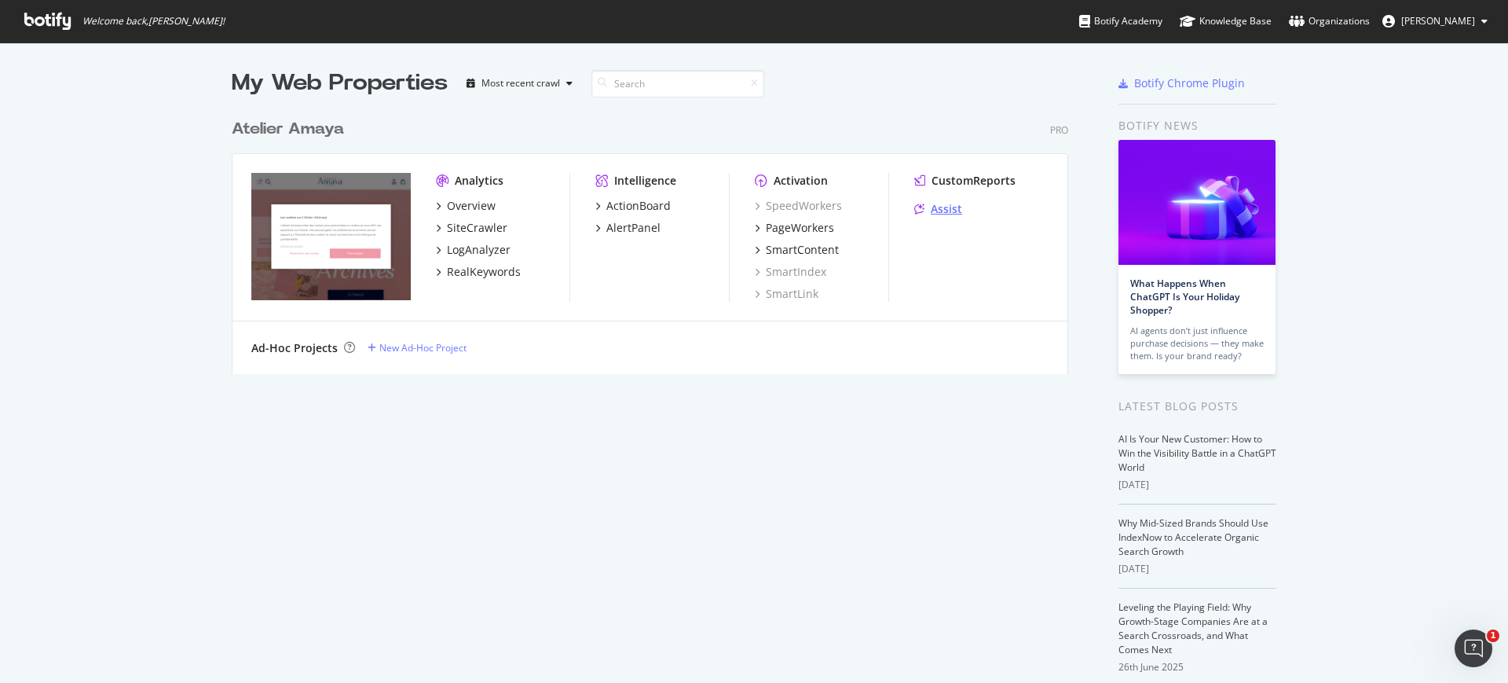
click at [948, 208] on div "Assist" at bounding box center [946, 209] width 31 height 16
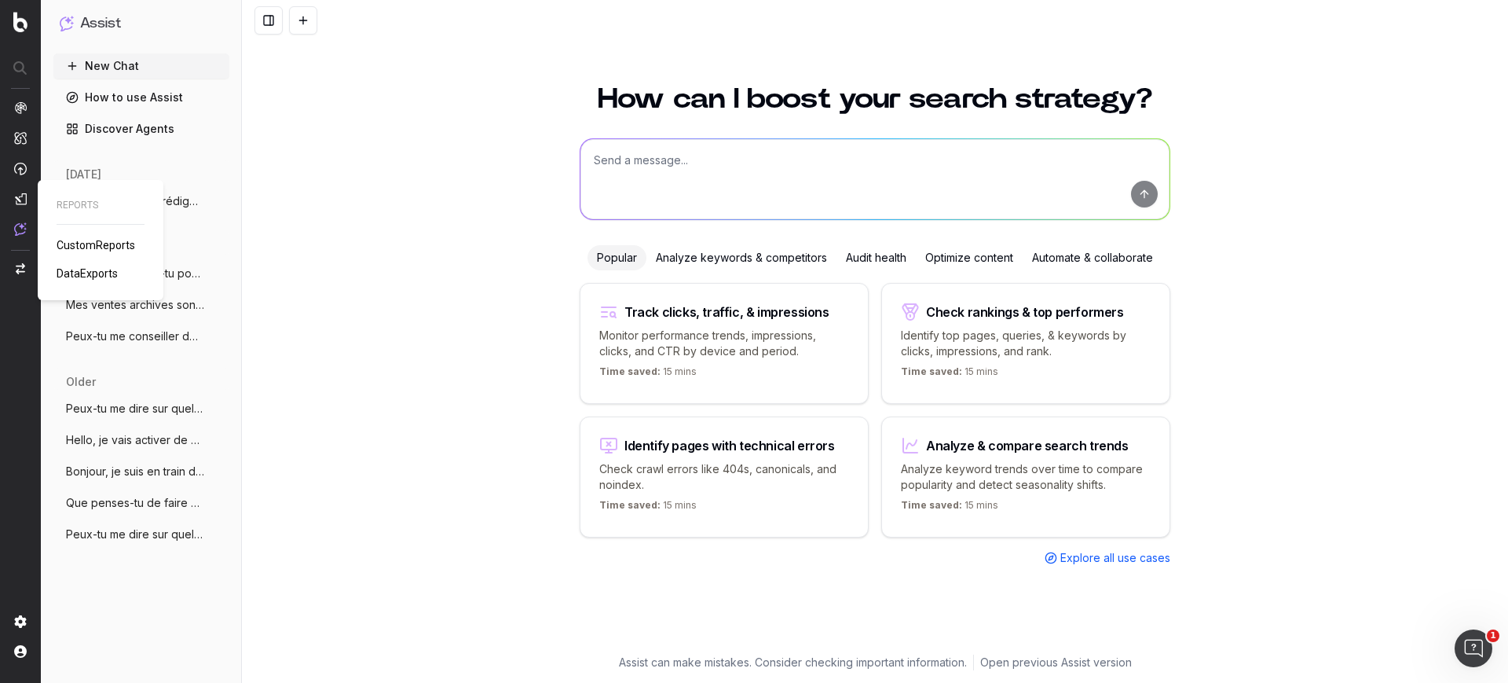
click at [20, 209] on div at bounding box center [20, 168] width 13 height 135
click at [12, 193] on nav at bounding box center [20, 341] width 41 height 683
click at [19, 199] on img at bounding box center [20, 198] width 13 height 13
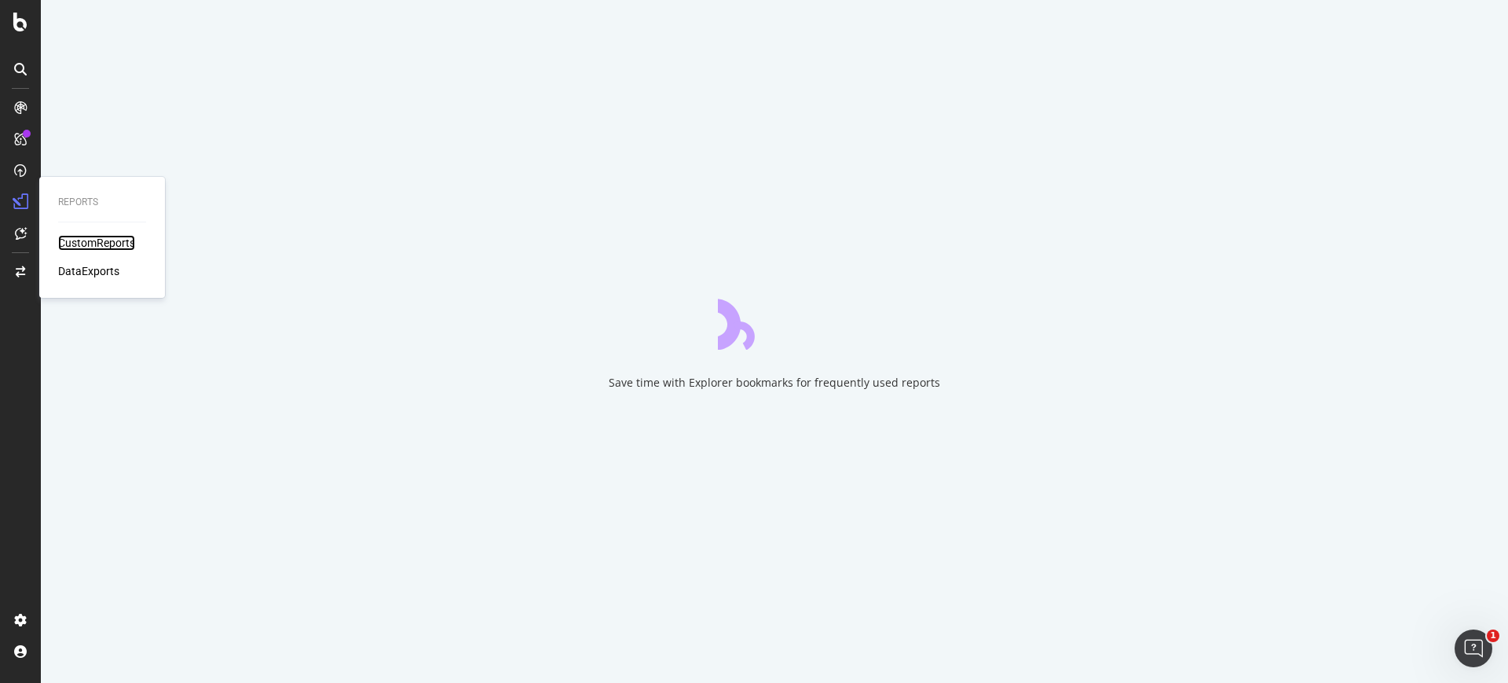
click at [81, 243] on div "CustomReports" at bounding box center [96, 243] width 77 height 16
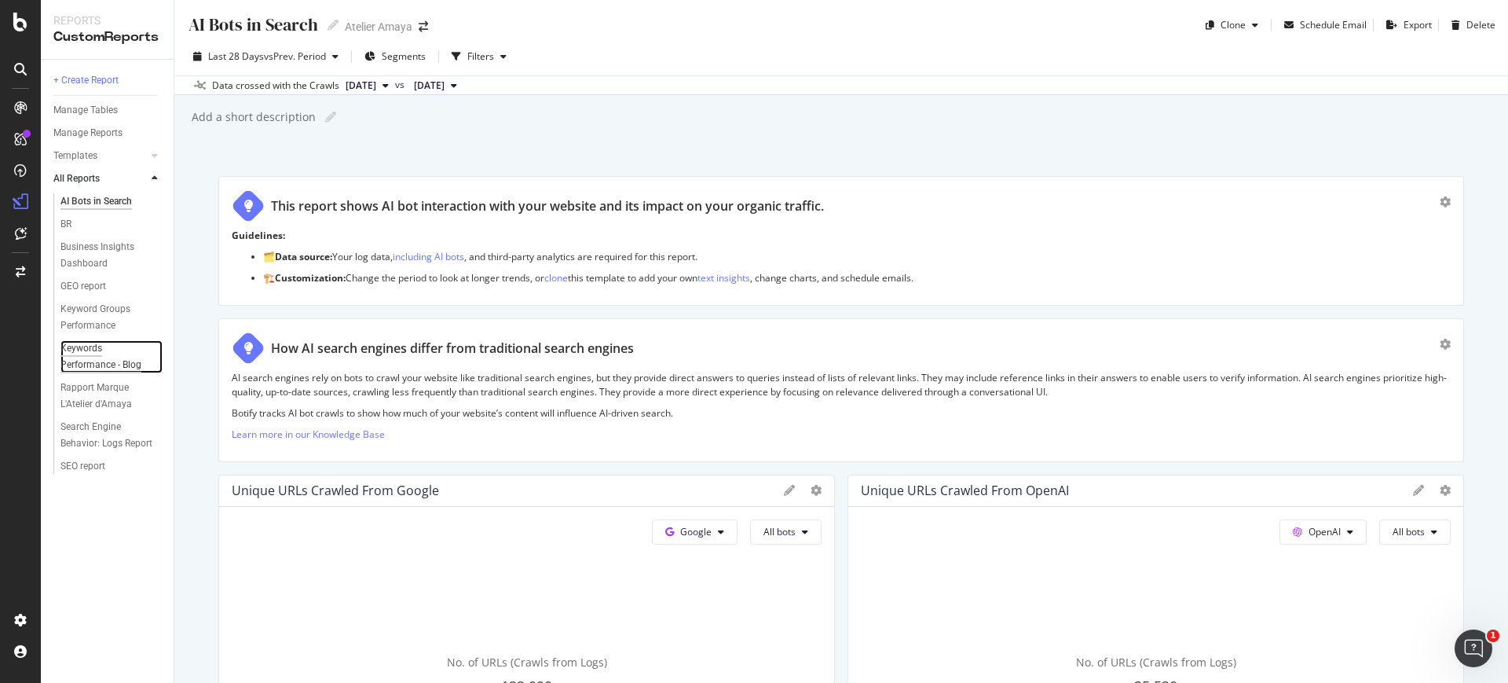
click at [95, 361] on div "Keywords Performance - Blog" at bounding box center [105, 356] width 90 height 33
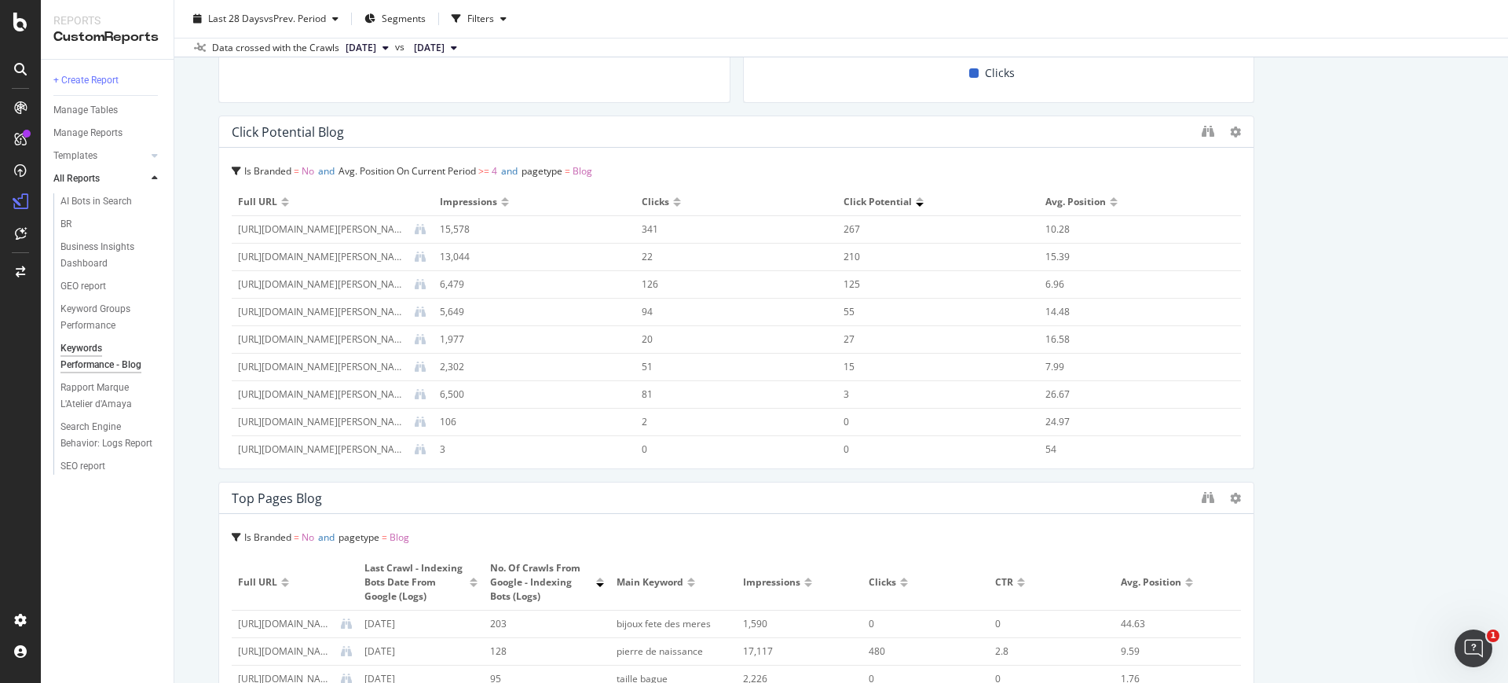
scroll to position [393, 0]
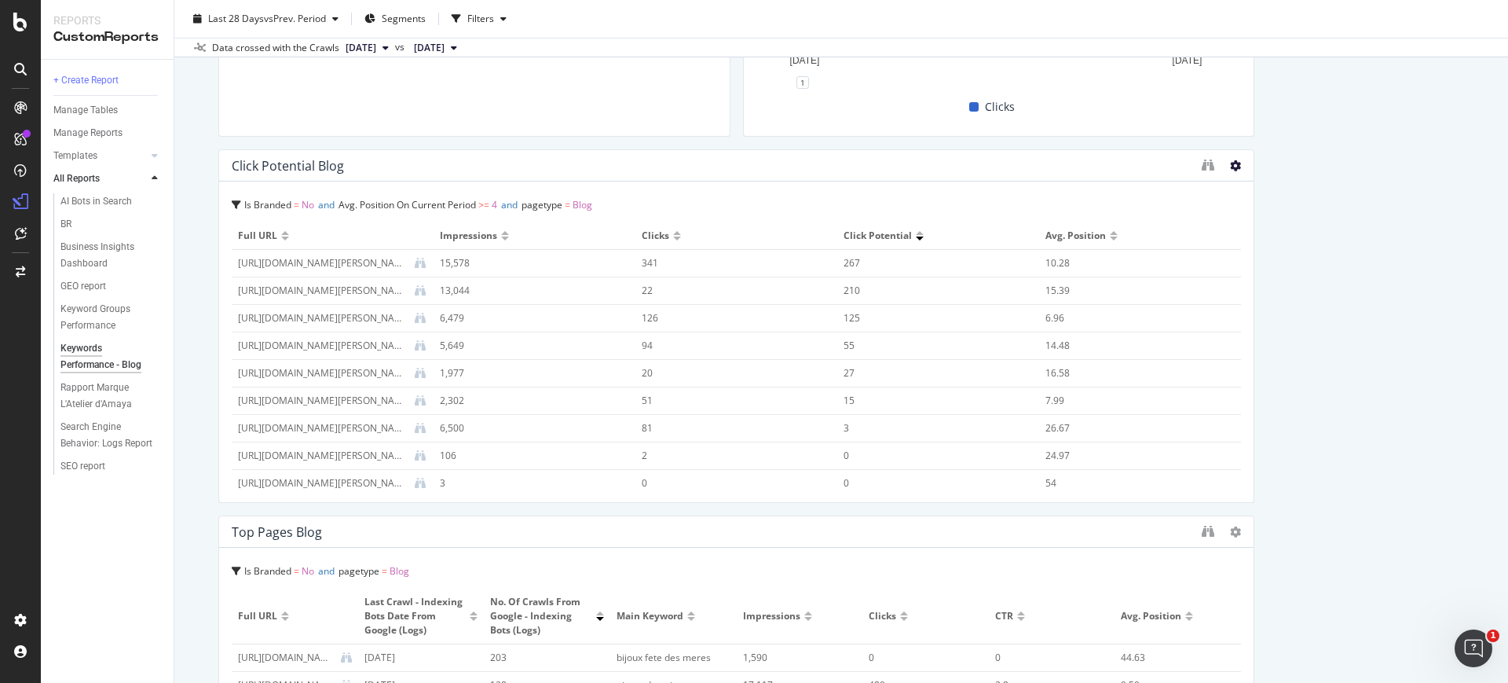
click at [1230, 169] on icon at bounding box center [1235, 165] width 11 height 11
click at [1202, 167] on icon "binoculars" at bounding box center [1208, 165] width 13 height 13
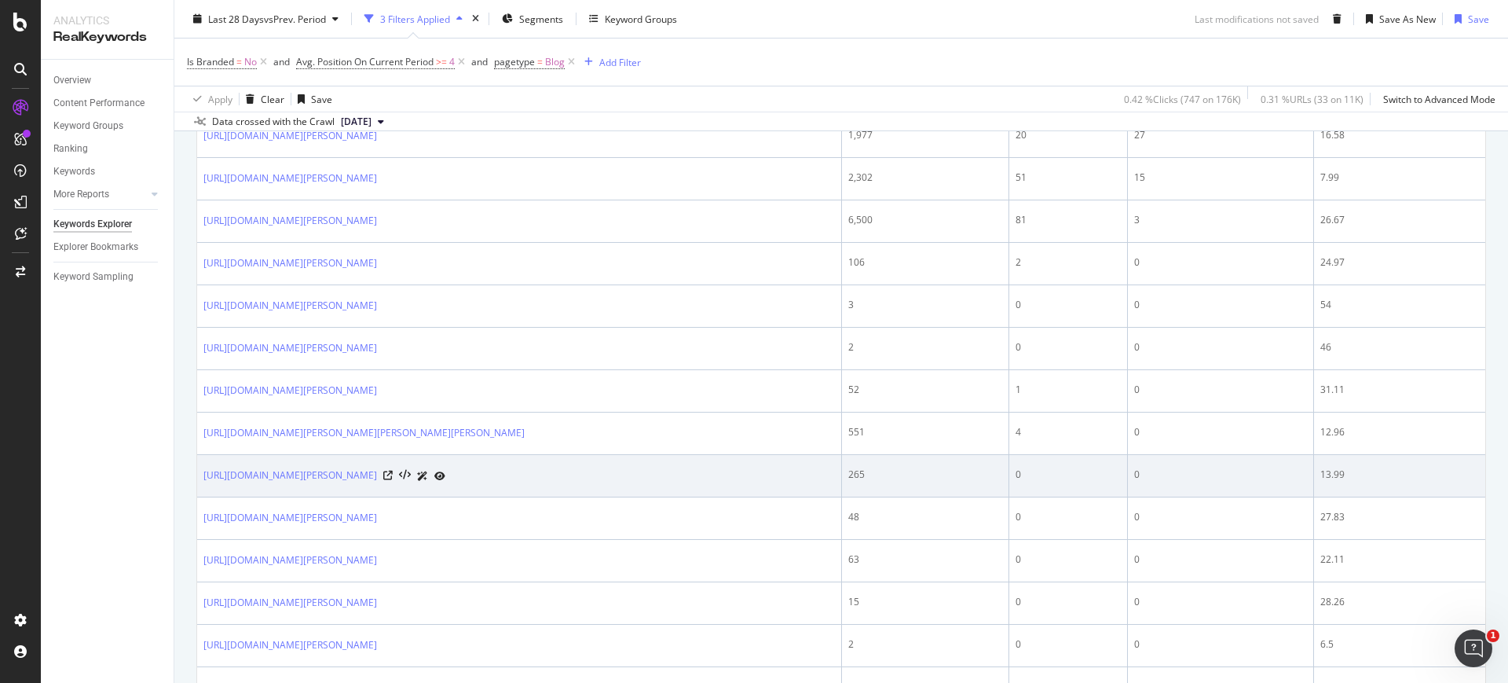
scroll to position [589, 0]
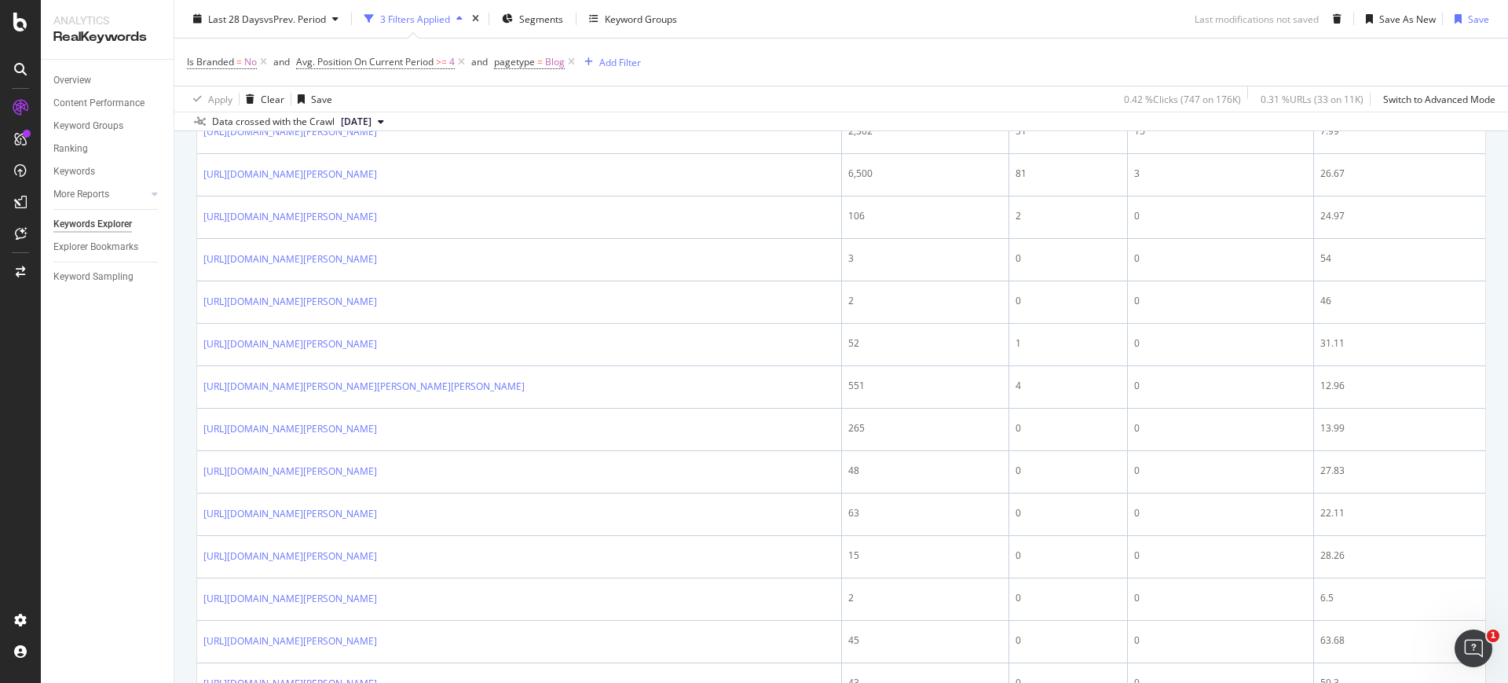
click at [745, 52] on div "Is Branded = No and Avg. Position On Current Period >= 4 and pagetype = Blog Ad…" at bounding box center [841, 61] width 1309 height 47
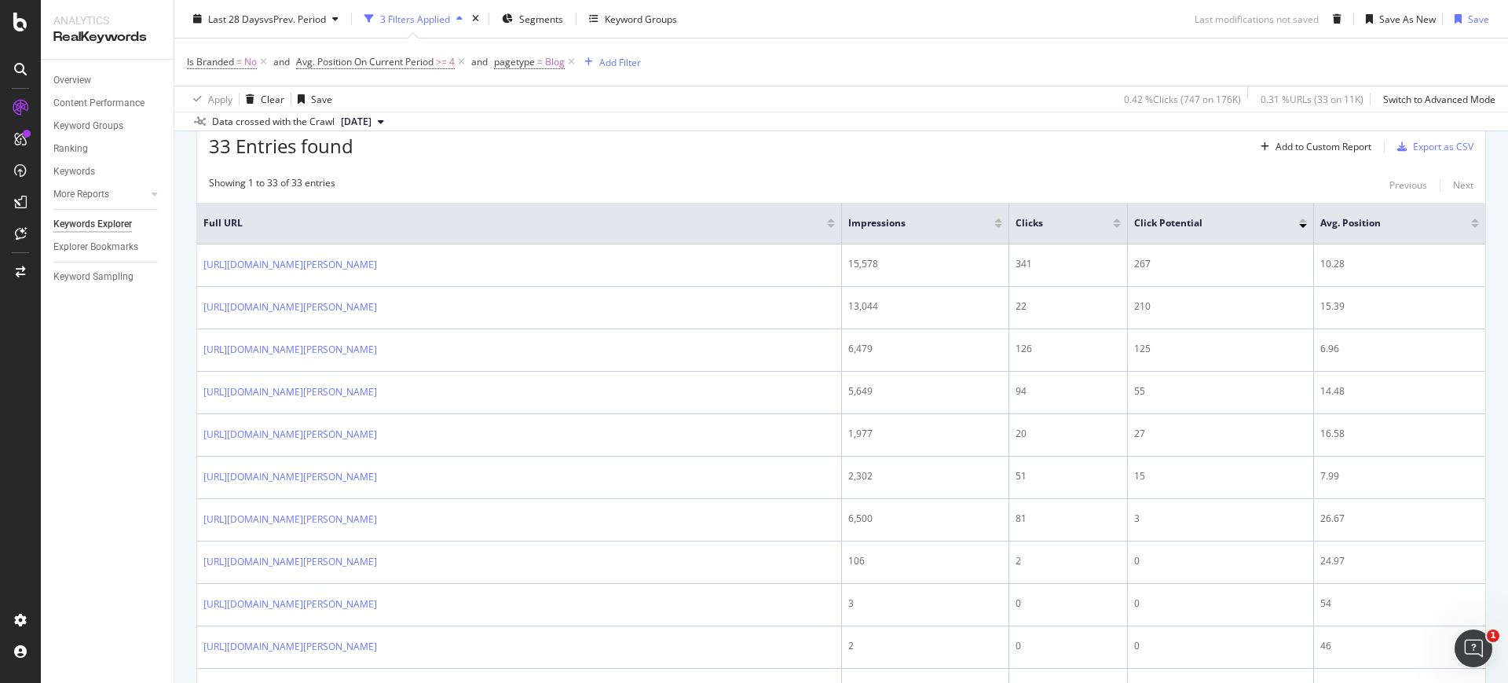
scroll to position [216, 0]
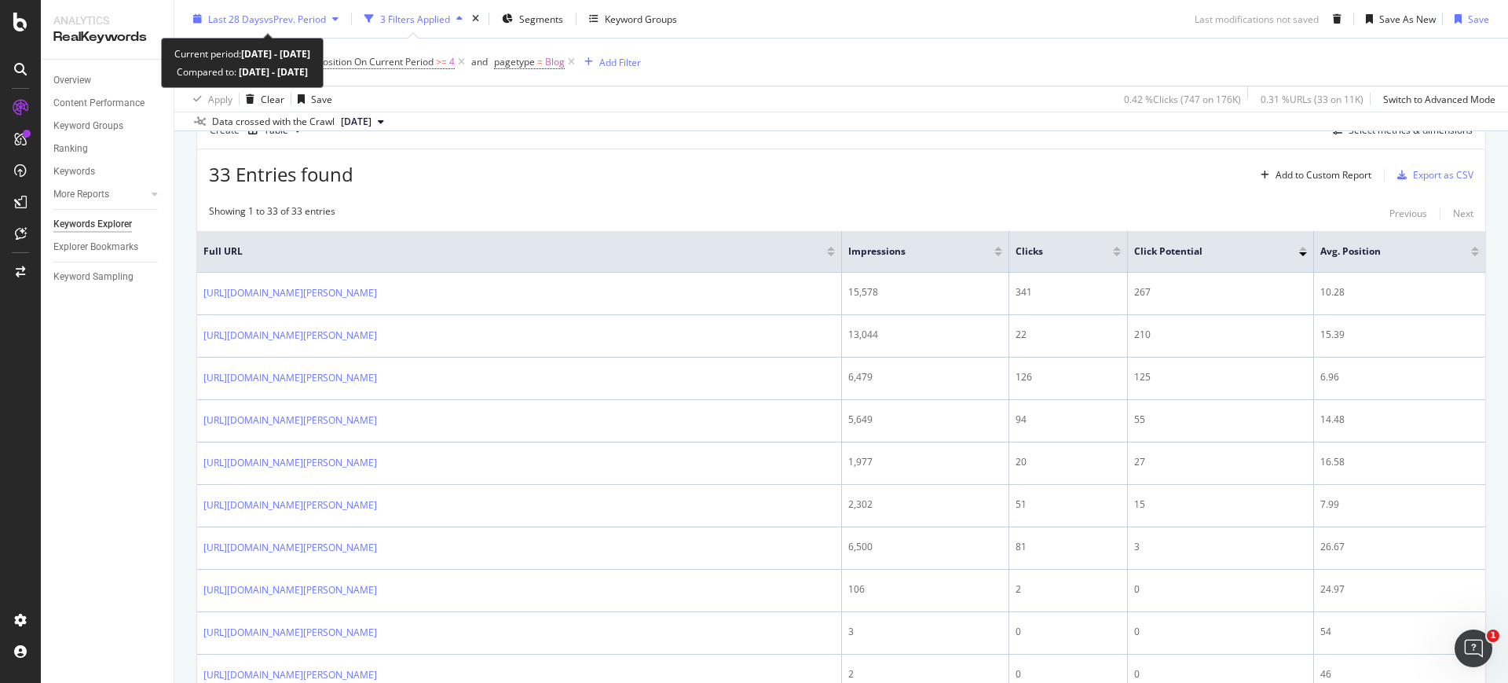
click at [321, 23] on span "vs Prev. Period" at bounding box center [295, 18] width 62 height 13
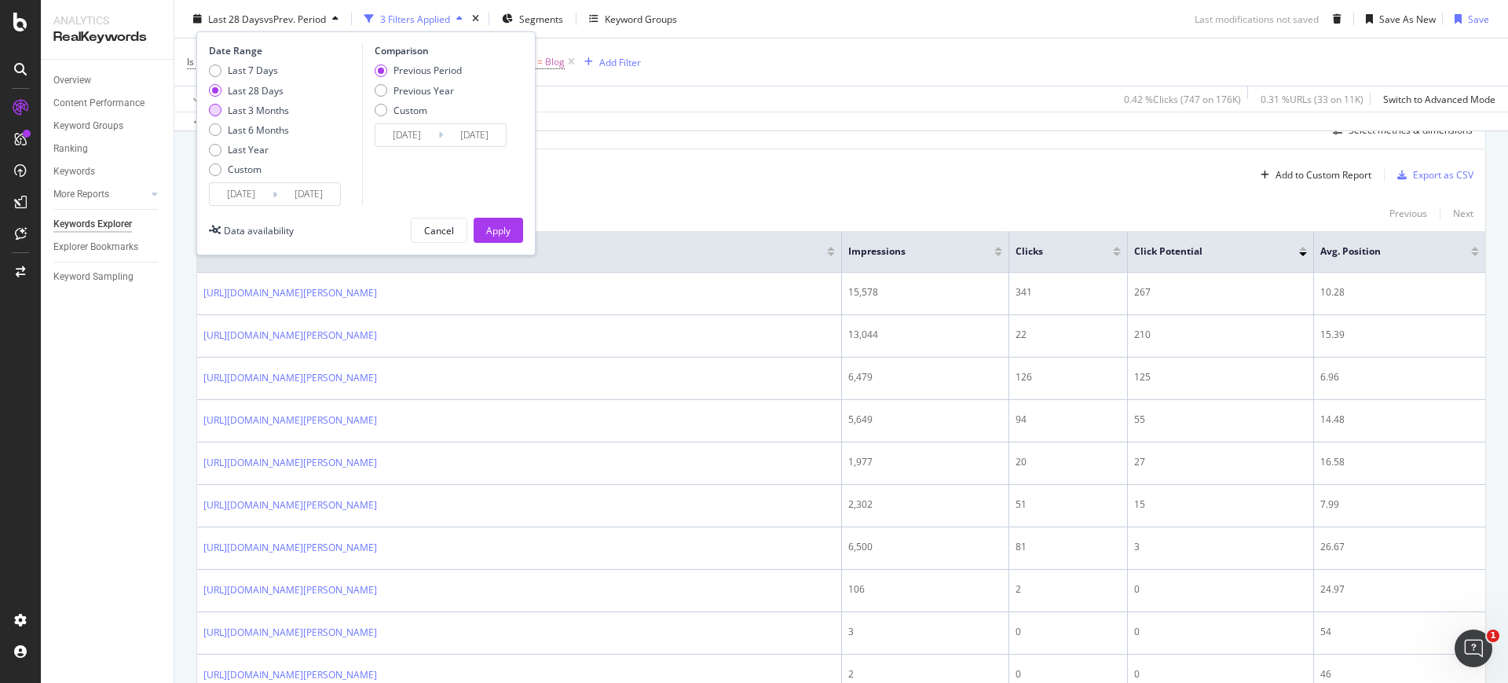
click at [278, 103] on div "Last 3 Months" at bounding box center [258, 109] width 61 height 13
type input "[DATE]"
click at [497, 221] on div "Apply" at bounding box center [498, 230] width 24 height 24
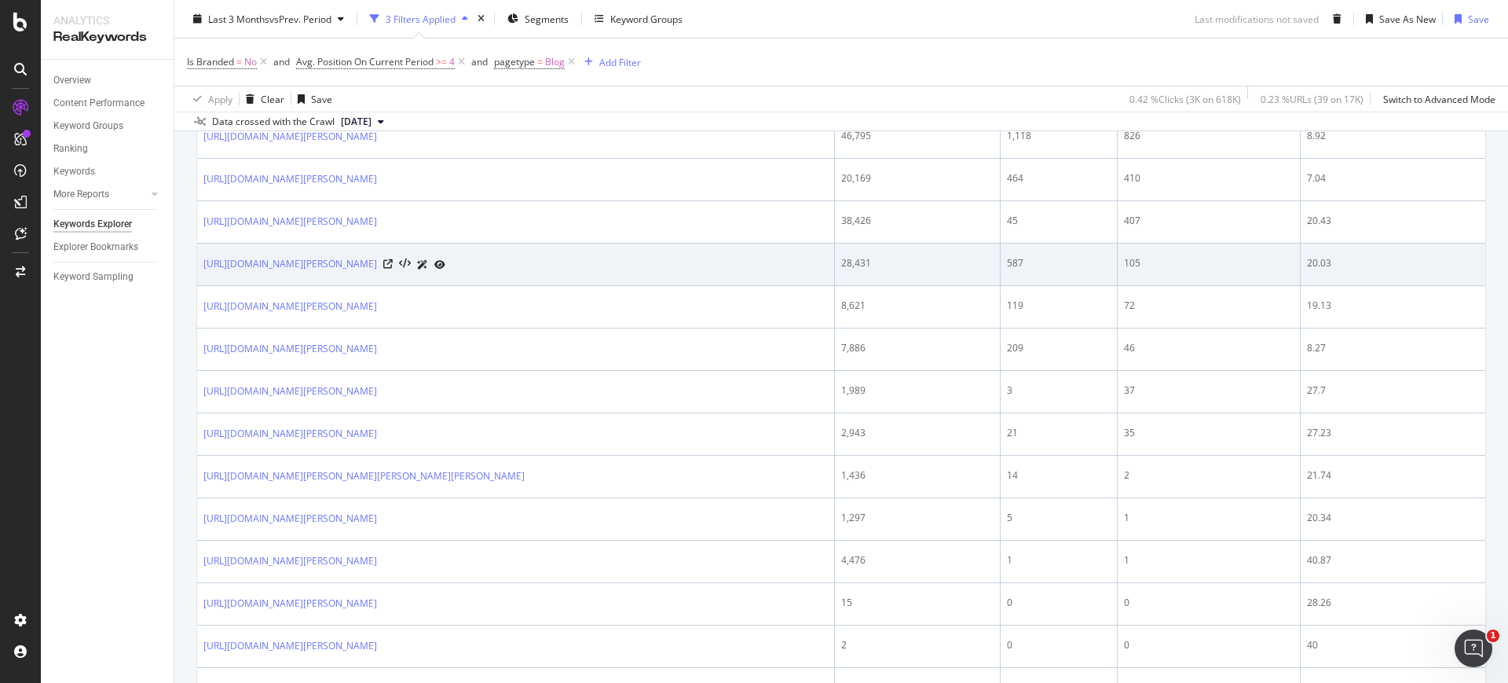
scroll to position [274, 0]
